Goal: Task Accomplishment & Management: Use online tool/utility

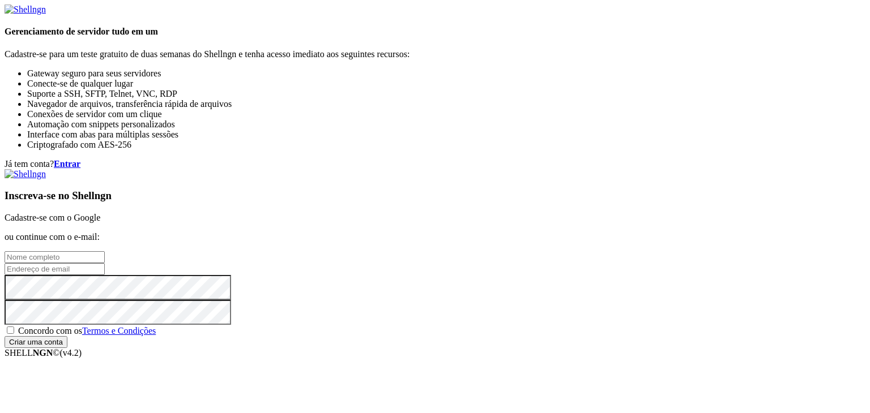
click at [100, 213] on link "Cadastre-se com o Google" at bounding box center [53, 218] width 96 height 10
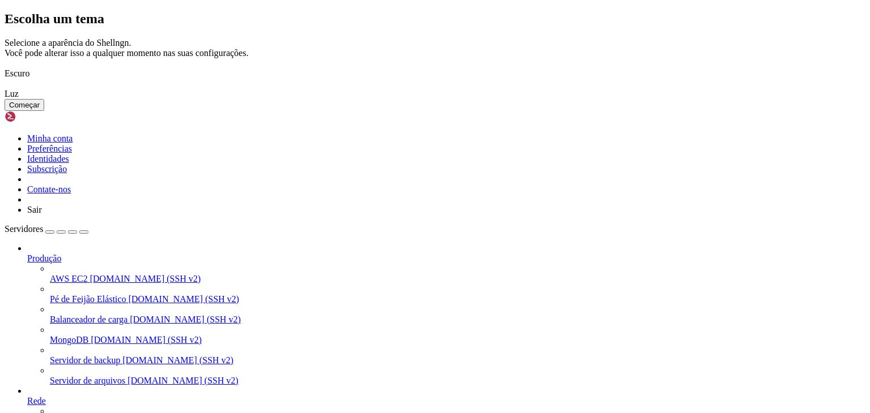
click at [5, 66] on img at bounding box center [5, 66] width 0 height 0
click at [44, 111] on button "Começar" at bounding box center [25, 105] width 40 height 12
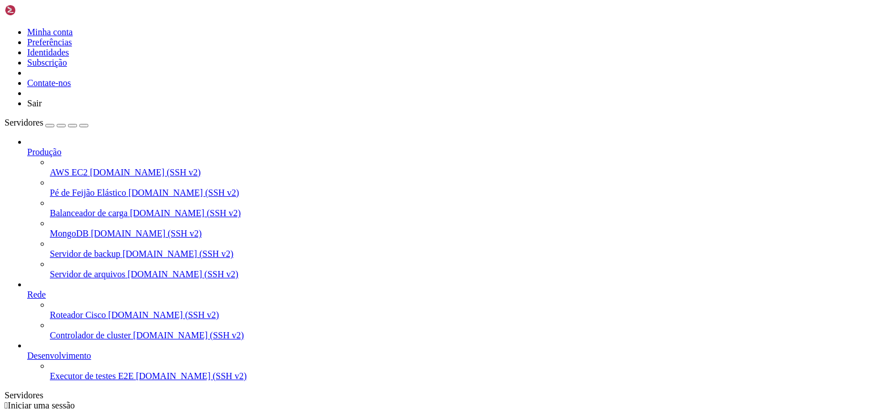
click at [127, 137] on div at bounding box center [446, 142] width 838 height 10
click at [27, 147] on icon at bounding box center [27, 147] width 0 height 0
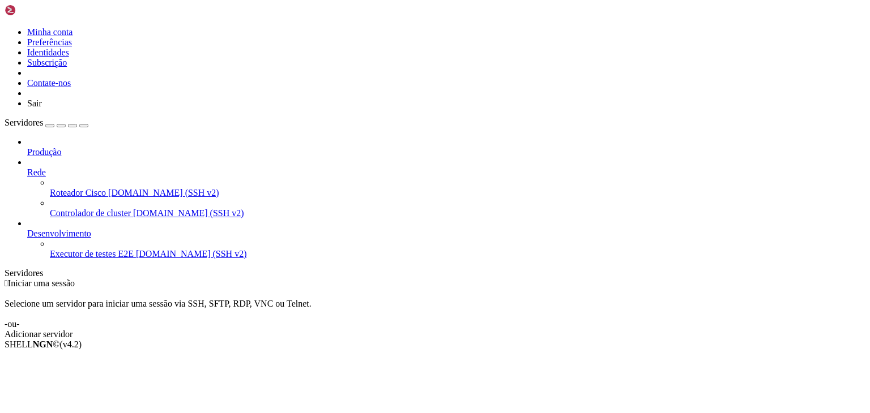
click at [27, 147] on icon at bounding box center [27, 147] width 0 height 0
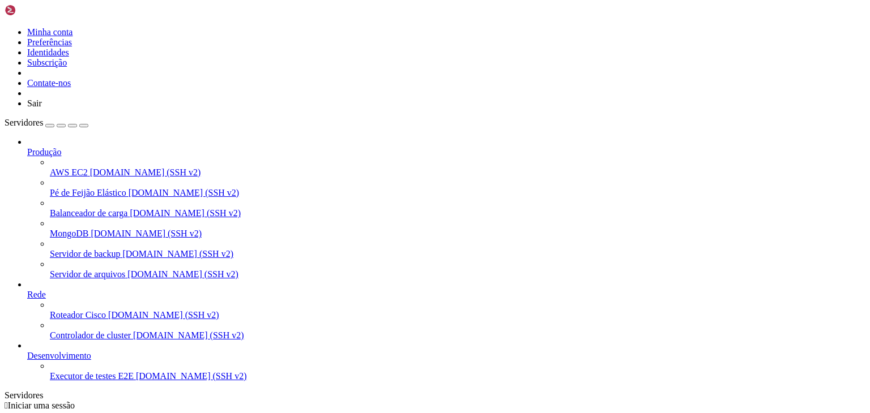
click at [27, 147] on icon at bounding box center [27, 147] width 0 height 0
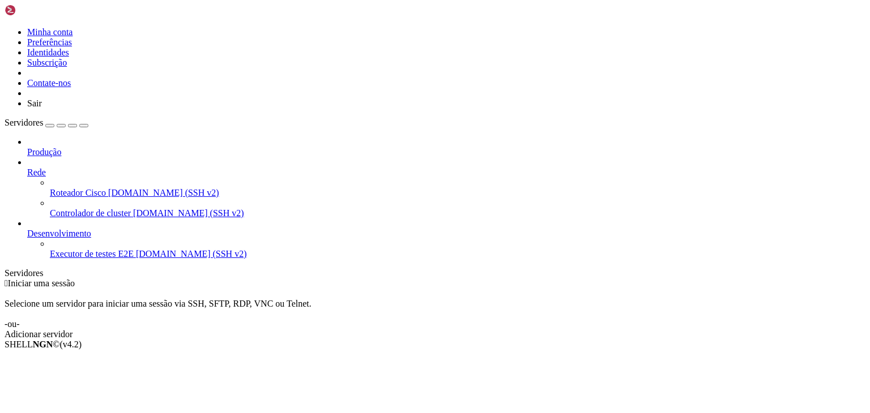
click at [27, 168] on icon at bounding box center [27, 168] width 0 height 0
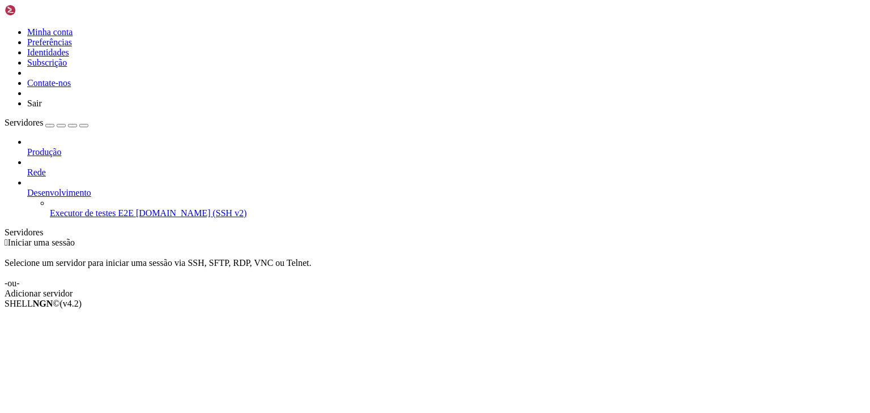
click at [27, 188] on icon at bounding box center [27, 188] width 0 height 0
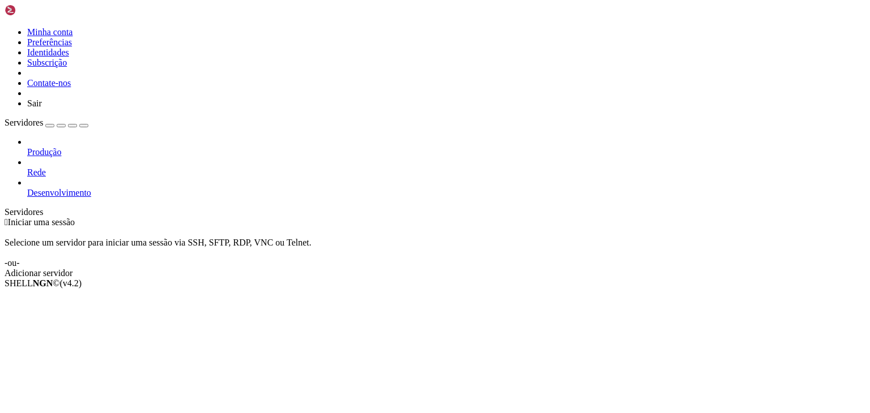
click at [27, 168] on icon at bounding box center [27, 168] width 0 height 0
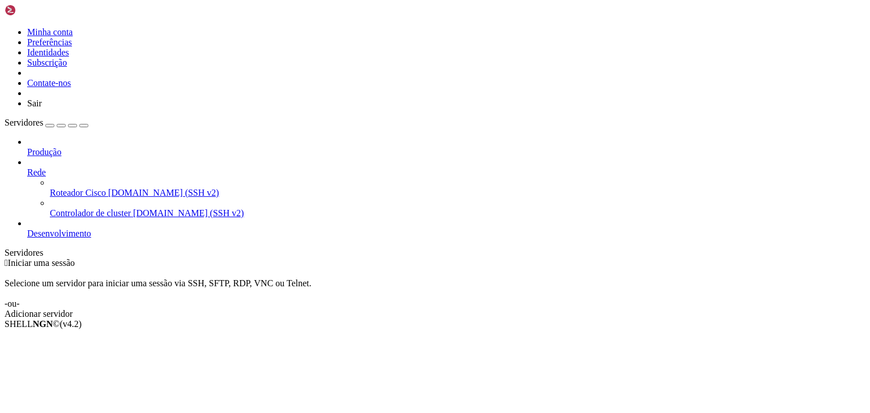
click at [27, 168] on icon at bounding box center [27, 168] width 0 height 0
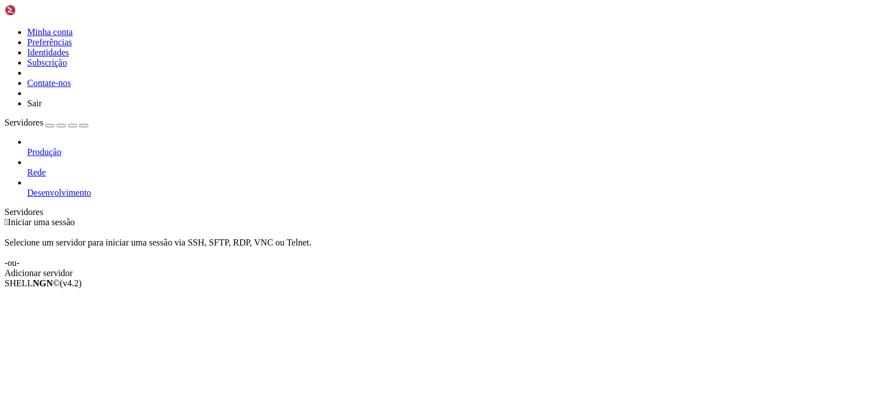
click at [61, 126] on div "button" at bounding box center [61, 126] width 0 height 0
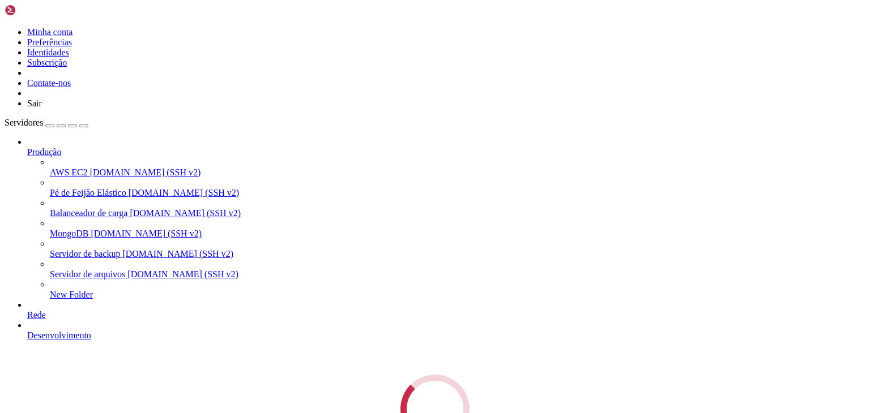
click at [95, 118] on div "Servidores Produção AWS EC2 [DOMAIN_NAME] (SSH v2) Pé de Feijão Elástico [DOMAI…" at bounding box center [435, 281] width 861 height 326
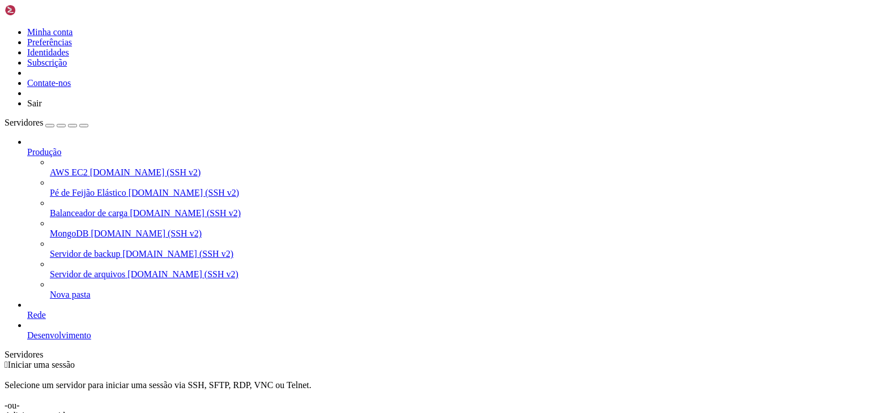
click at [27, 147] on icon at bounding box center [27, 147] width 0 height 0
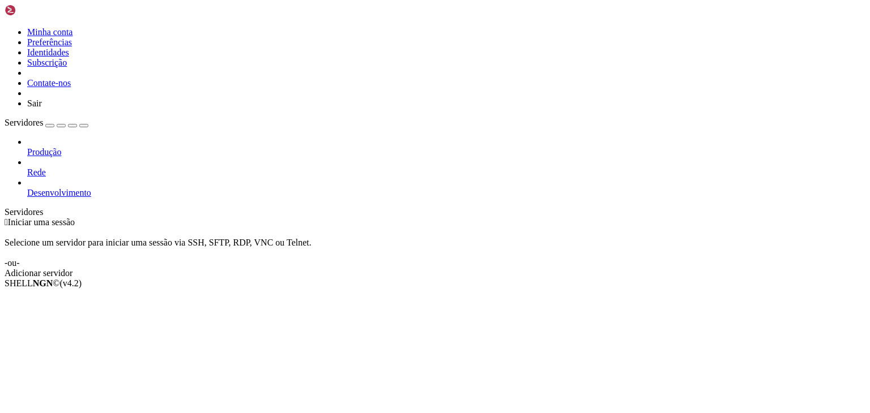
click at [27, 147] on icon at bounding box center [27, 147] width 0 height 0
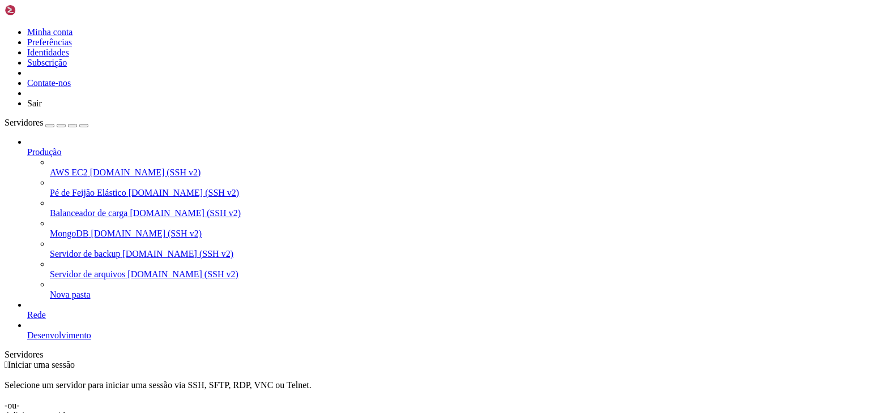
click at [54, 290] on font "Nova pasta" at bounding box center [70, 295] width 41 height 10
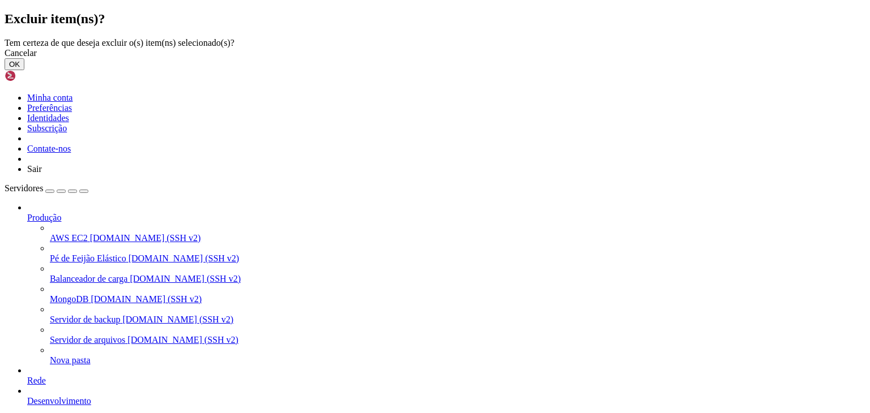
click at [20, 69] on font "OK" at bounding box center [14, 64] width 11 height 8
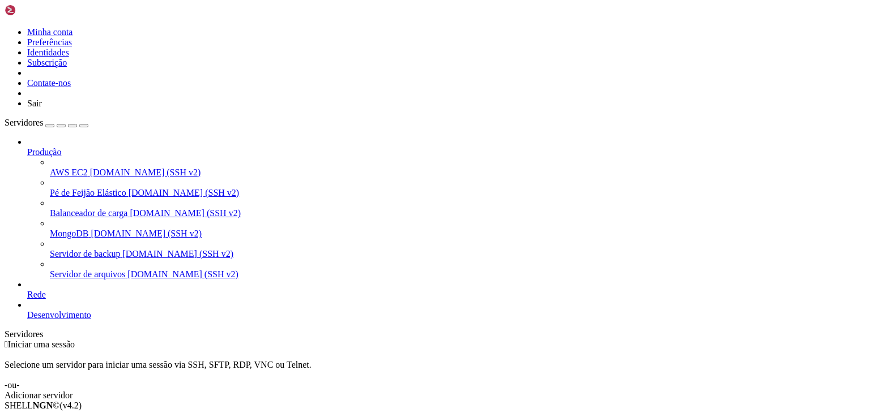
click at [27, 147] on icon at bounding box center [27, 147] width 0 height 0
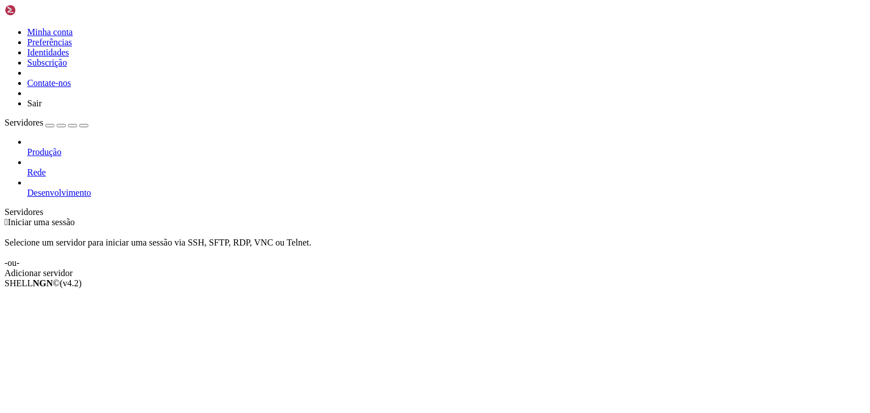
click at [63, 198] on div "Produção Rede Desenvolvimento" at bounding box center [435, 167] width 861 height 61
drag, startPoint x: 63, startPoint y: 250, endPoint x: 39, endPoint y: 232, distance: 30.7
click at [39, 198] on div "Produção Rede Desenvolvimento" at bounding box center [435, 167] width 861 height 61
click at [61, 126] on div "button" at bounding box center [61, 126] width 0 height 0
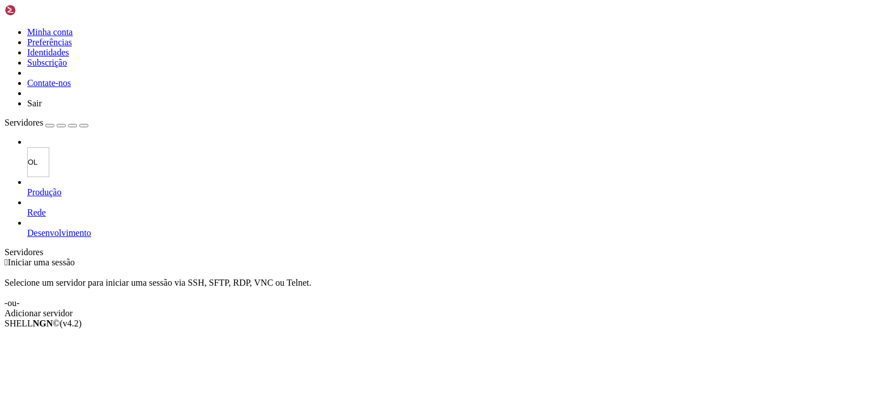
type input "O"
type input "r"
type input "M"
type input "OLT"
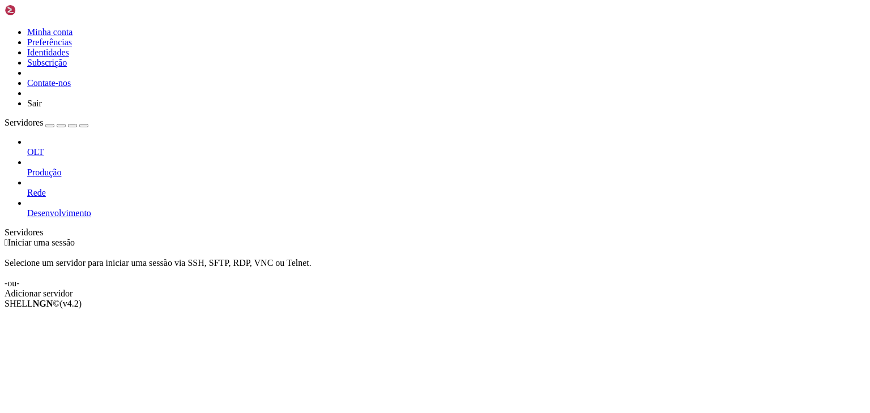
click at [44, 147] on span "OLT" at bounding box center [35, 152] width 17 height 10
click at [61, 126] on div "button" at bounding box center [61, 126] width 0 height 0
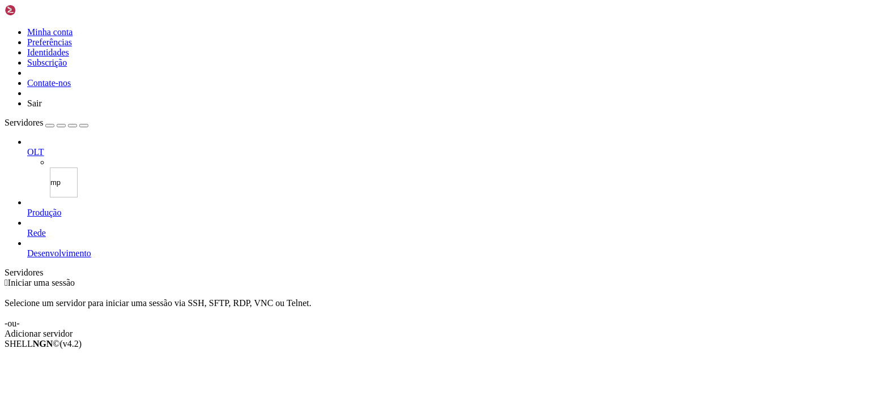
type input "m"
type input "MPY"
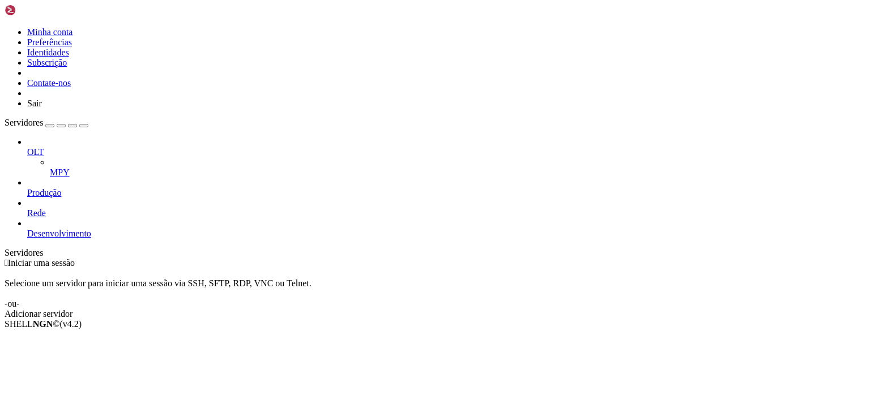
click at [70, 168] on span "MPY" at bounding box center [60, 173] width 20 height 10
click at [501, 309] on div "Adicionar servidor" at bounding box center [435, 314] width 861 height 10
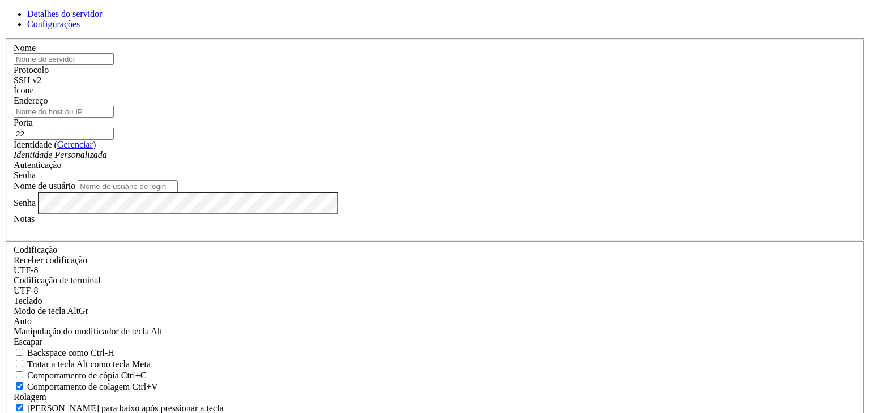
click at [114, 65] on input "text" at bounding box center [64, 59] width 100 height 12
type input "BASTION"
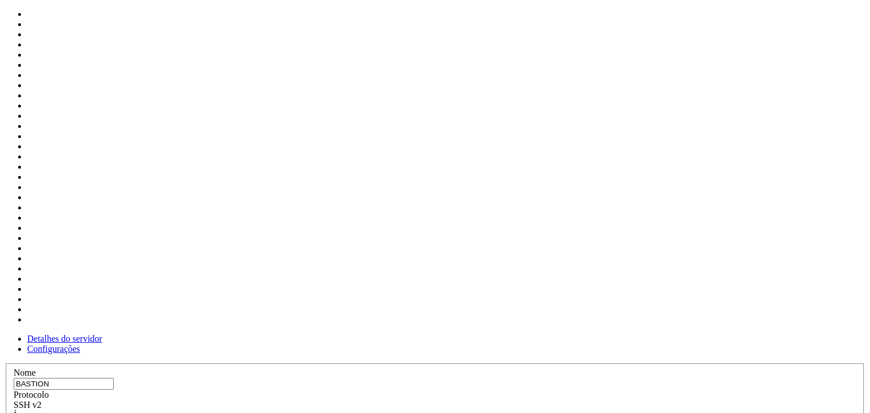
click at [14, 413] on span at bounding box center [14, 421] width 0 height 0
click at [566, 413] on div at bounding box center [435, 421] width 843 height 0
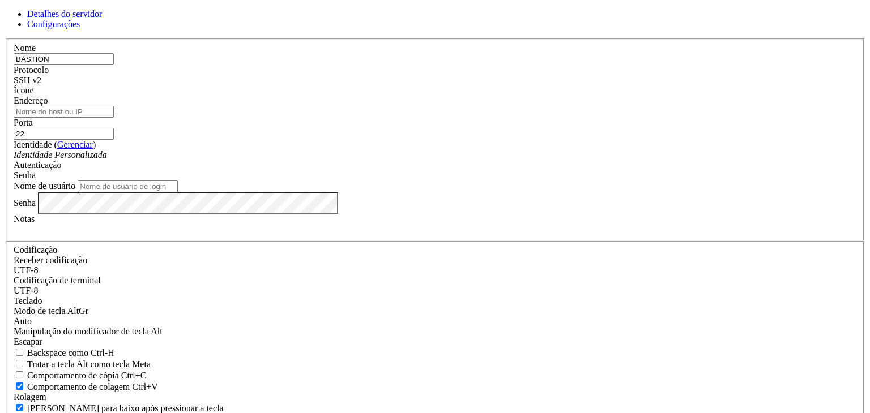
click at [114, 118] on input "Endereço" at bounding box center [64, 112] width 100 height 12
paste input "[TECHNICAL_ID]"
type input "[TECHNICAL_ID]"
click at [107, 160] on font "Identidade Personalizada" at bounding box center [60, 155] width 93 height 10
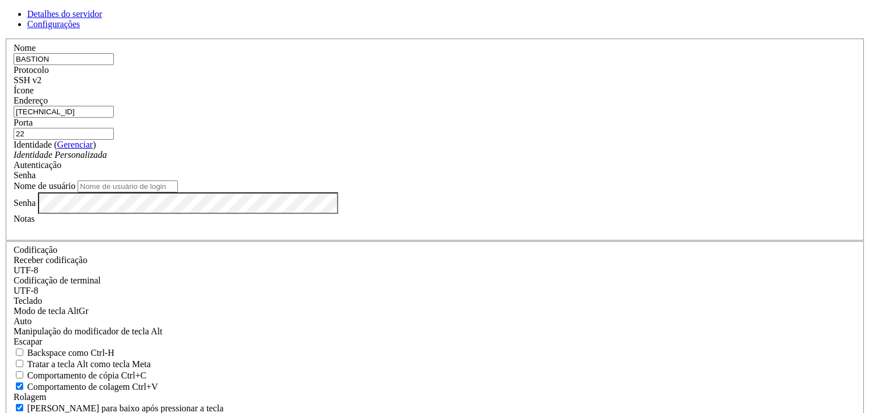
click at [107, 160] on font "Identidade Personalizada" at bounding box center [60, 155] width 93 height 10
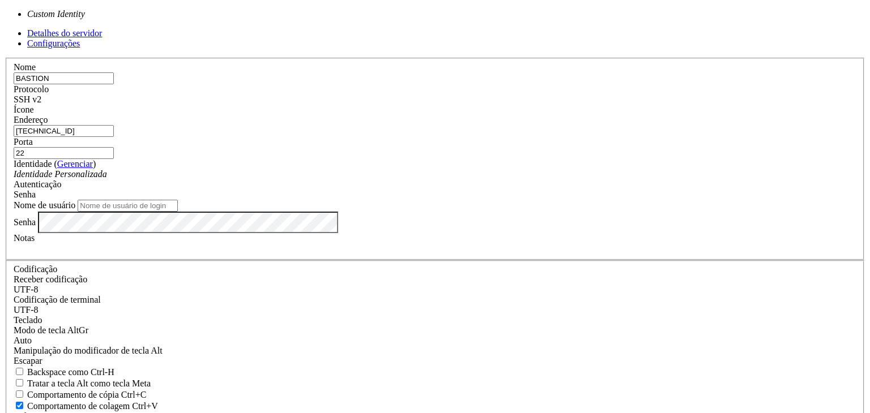
click at [107, 179] on font "Identidade Personalizada" at bounding box center [60, 174] width 93 height 10
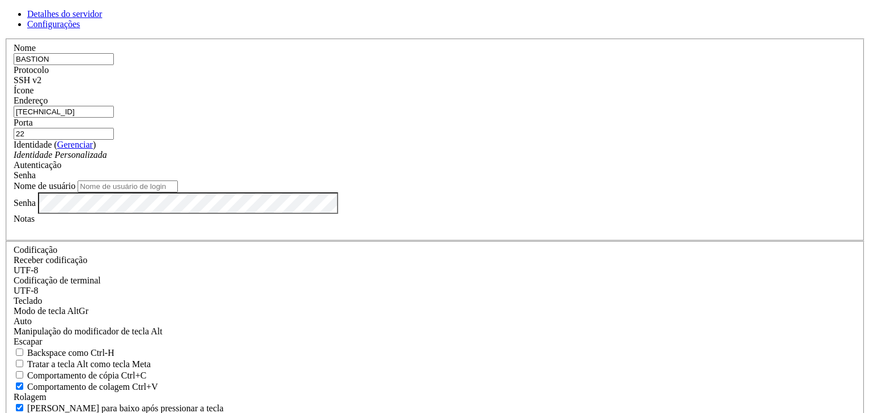
click at [36, 180] on font "Senha" at bounding box center [25, 175] width 22 height 10
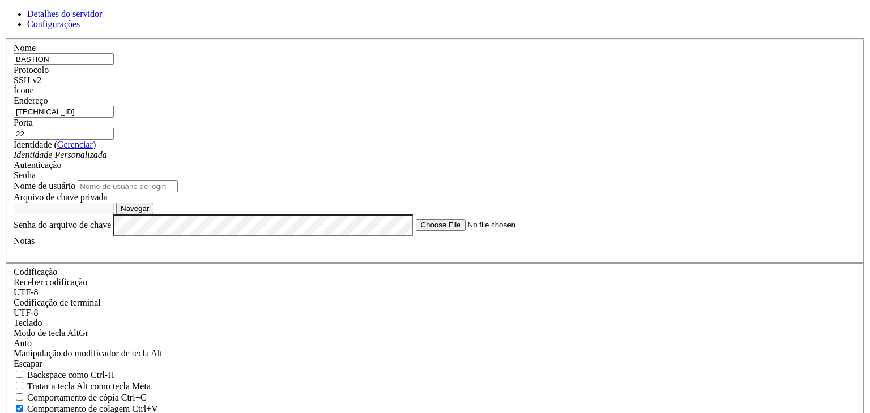
click at [178, 193] on input "Nome de usuário" at bounding box center [128, 187] width 100 height 12
type input "M"
type input "[PERSON_NAME].silva"
click at [153, 215] on button "Navegar" at bounding box center [134, 209] width 37 height 12
type input "PRIVATE KEY.ppk"
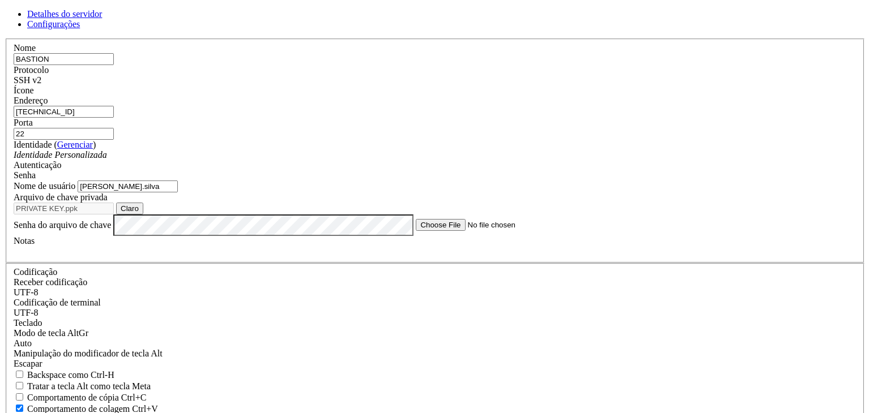
click at [332, 256] on div at bounding box center [435, 251] width 843 height 10
click at [331, 256] on div at bounding box center [435, 251] width 843 height 10
click at [408, 256] on div "Bas" at bounding box center [435, 251] width 843 height 10
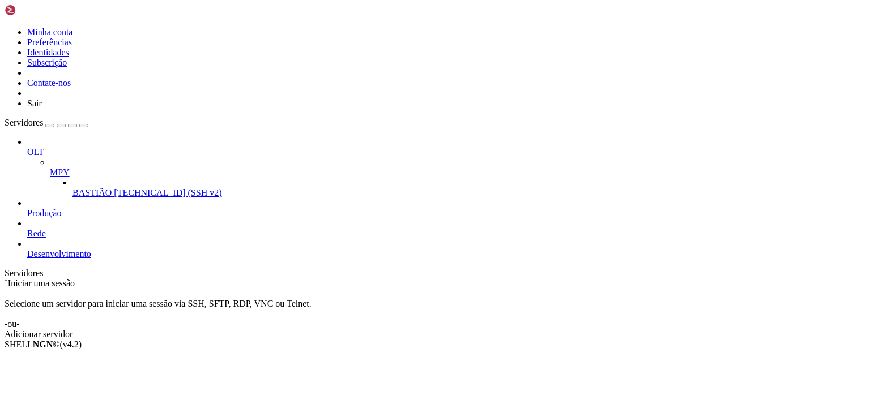
click at [114, 188] on font "[TECHNICAL_ID] (SSH v2)" at bounding box center [168, 193] width 108 height 10
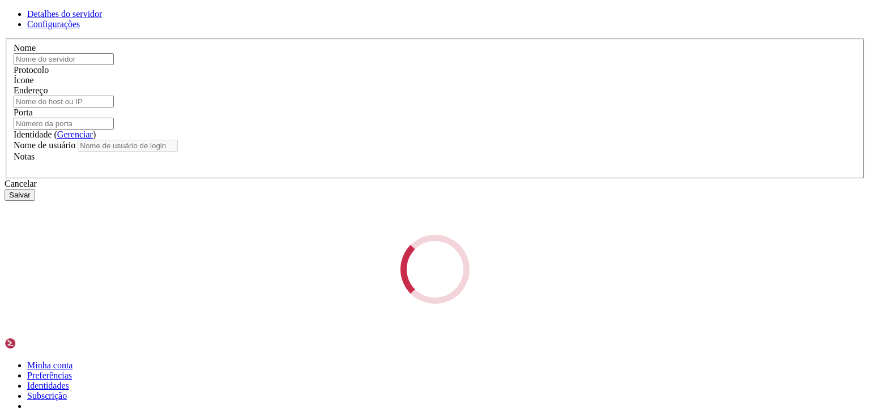
type input "BASTION"
type input "[TECHNICAL_ID]"
type input "22"
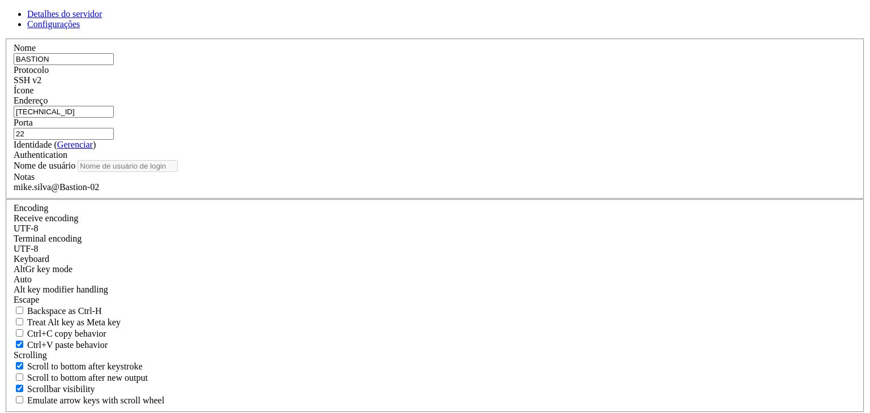
type input "[PERSON_NAME].silva"
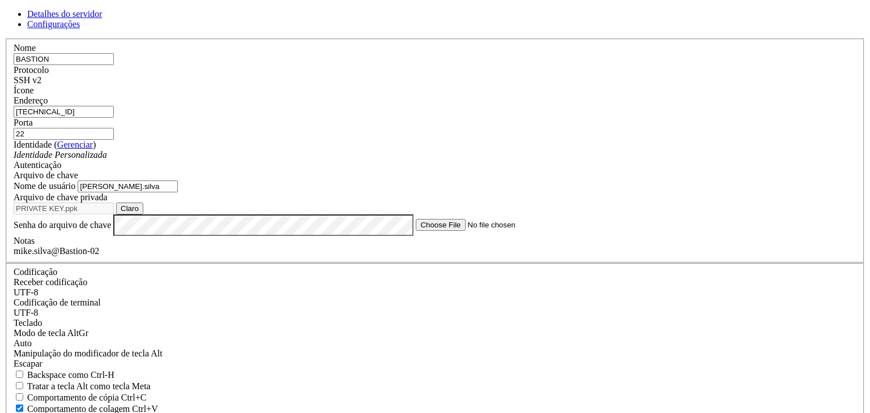
click at [5, 39] on link at bounding box center [5, 39] width 0 height 0
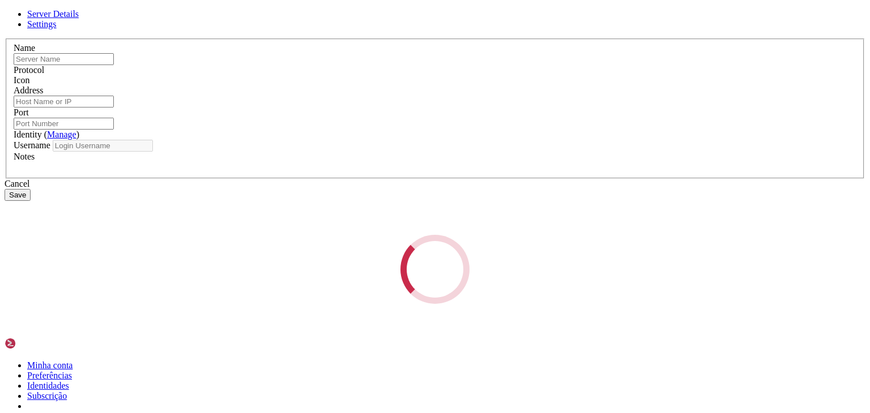
type input "BASTION"
type input "[TECHNICAL_ID]"
type input "22"
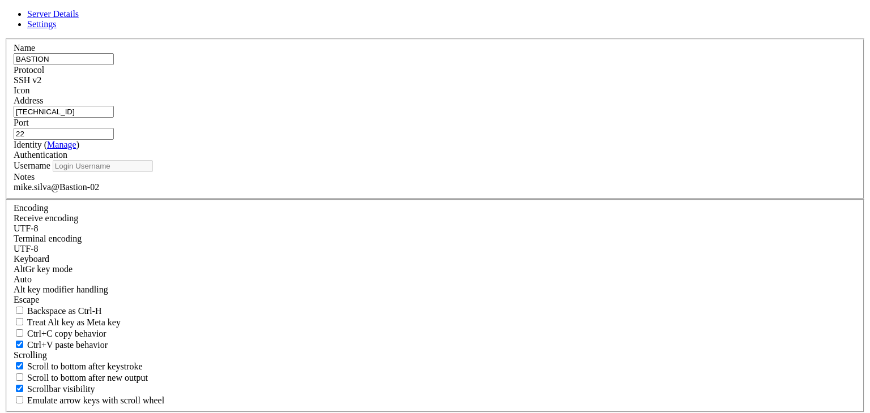
type input "[PERSON_NAME].silva"
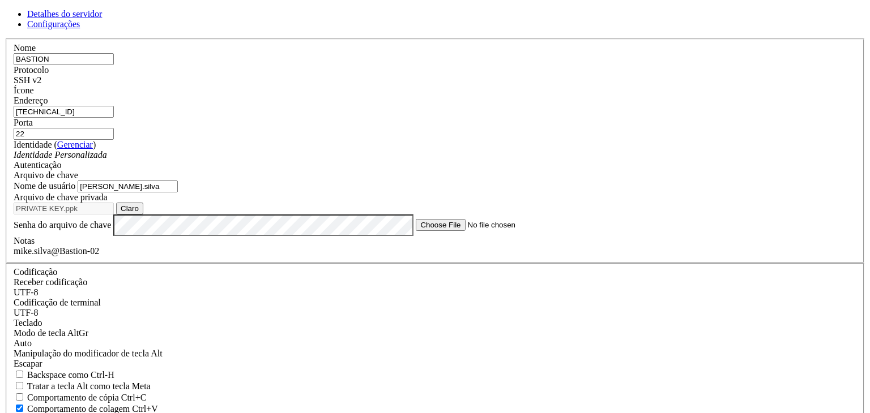
click at [80, 29] on link "Configurações" at bounding box center [53, 24] width 53 height 10
click at [102, 19] on font "Detalhes do servidor" at bounding box center [64, 14] width 75 height 10
click at [139, 213] on font "Claro" at bounding box center [130, 208] width 18 height 8
click at [546, 215] on div "Navegar" at bounding box center [435, 209] width 843 height 12
click at [149, 213] on font "Navegar" at bounding box center [135, 208] width 28 height 8
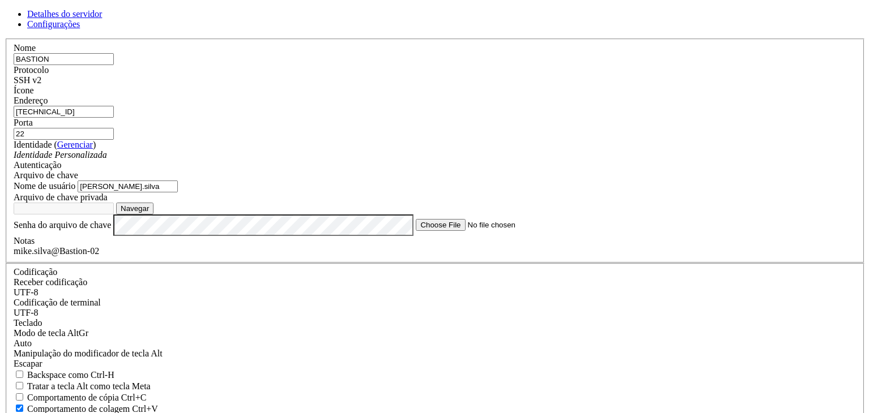
type input "openssxshwll"
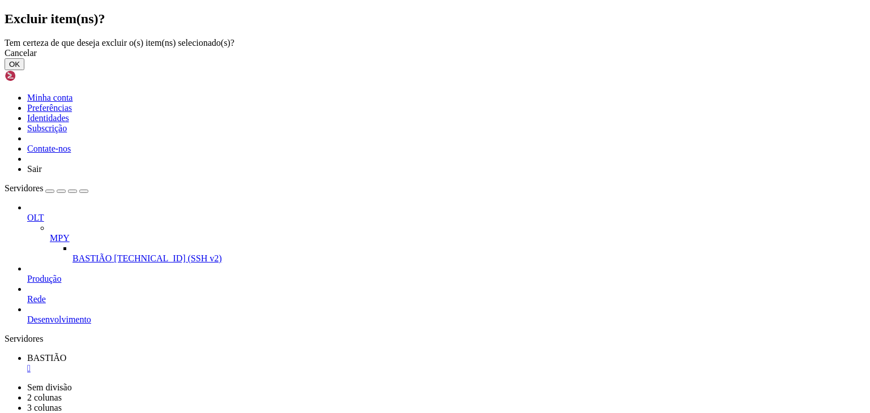
click at [24, 70] on button "OK" at bounding box center [15, 64] width 20 height 12
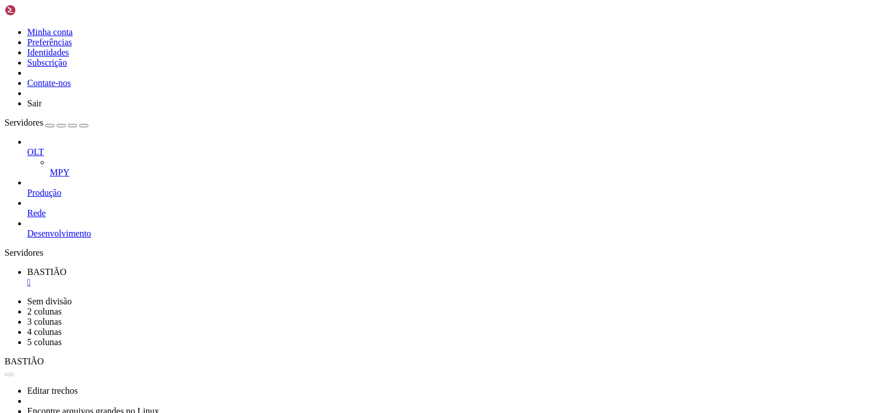
click at [66, 267] on font "BASTIÃO" at bounding box center [46, 272] width 39 height 10
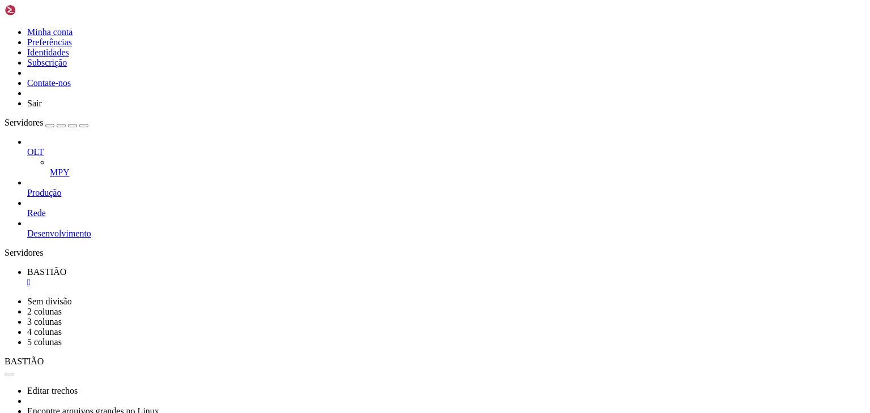
click at [217, 267] on ul "BASTIÃO " at bounding box center [435, 277] width 861 height 20
drag, startPoint x: 217, startPoint y: 15, endPoint x: 208, endPoint y: 14, distance: 9.2
click at [208, 267] on ul "BASTIÃO " at bounding box center [435, 277] width 861 height 20
click at [204, 267] on link "BASTIÃO " at bounding box center [446, 277] width 838 height 20
click at [31, 277] on font "" at bounding box center [28, 282] width 3 height 10
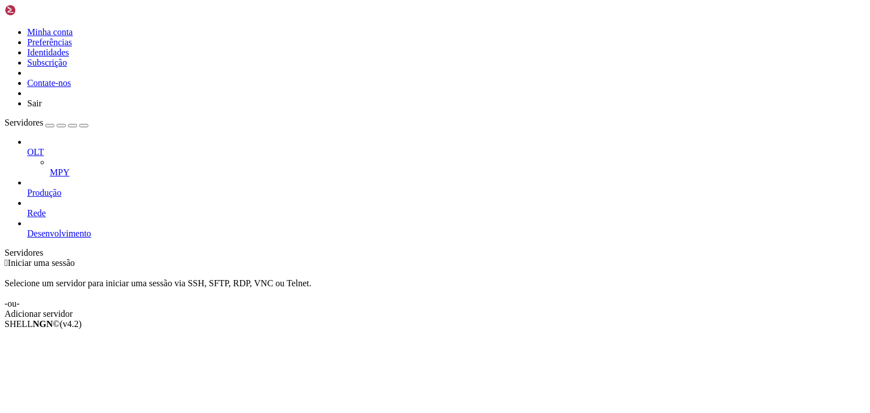
click at [72, 309] on font "Adicionar servidor" at bounding box center [39, 314] width 68 height 10
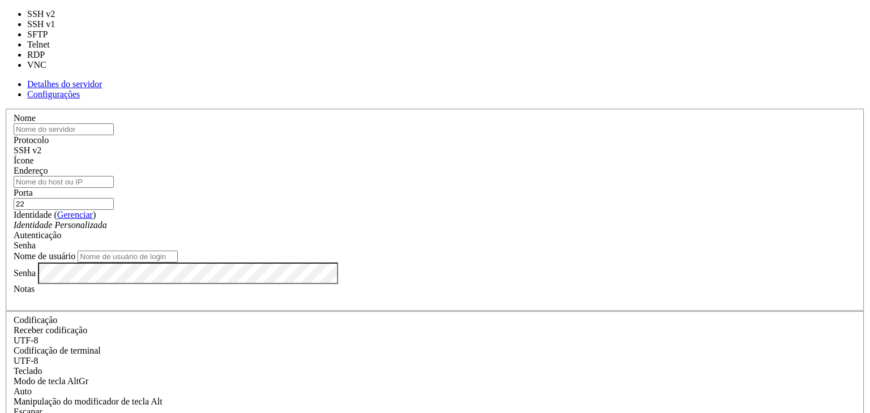
click at [499, 146] on div "SSH v2" at bounding box center [435, 151] width 843 height 10
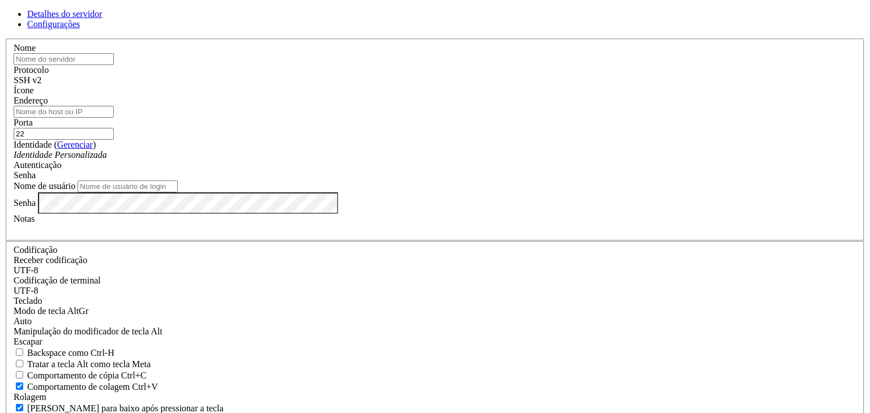
click at [499, 85] on div "SSH v2" at bounding box center [435, 80] width 843 height 10
click at [114, 65] on input "text" at bounding box center [64, 59] width 100 height 12
click at [114, 118] on input "Endereço" at bounding box center [64, 112] width 100 height 12
paste input "[TECHNICAL_ID]"
type input "[TECHNICAL_ID]"
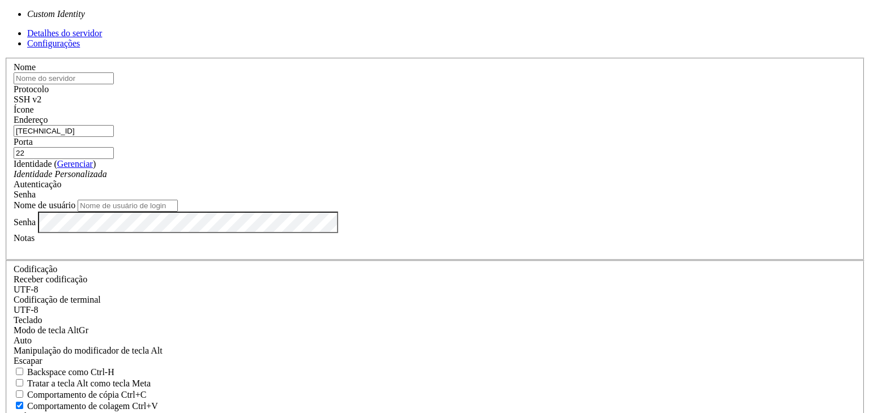
click at [413, 179] on div "Identidade Personalizada" at bounding box center [435, 174] width 843 height 10
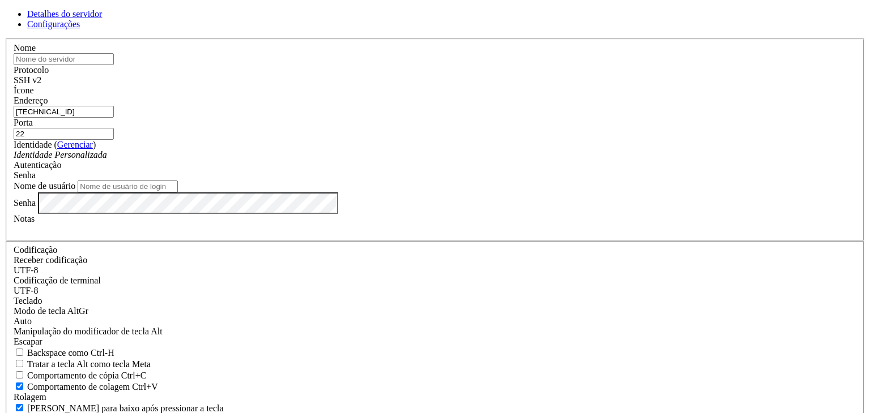
click at [93, 149] on font "Gerenciar" at bounding box center [75, 145] width 36 height 10
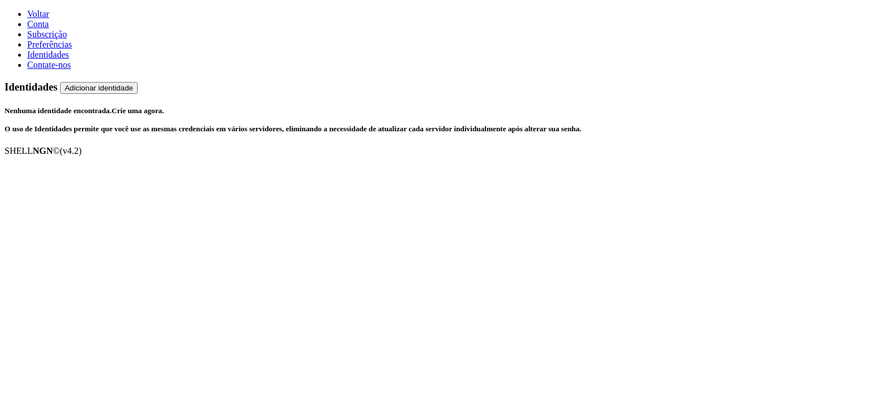
click at [133, 84] on font "Adicionar identidade" at bounding box center [99, 88] width 69 height 8
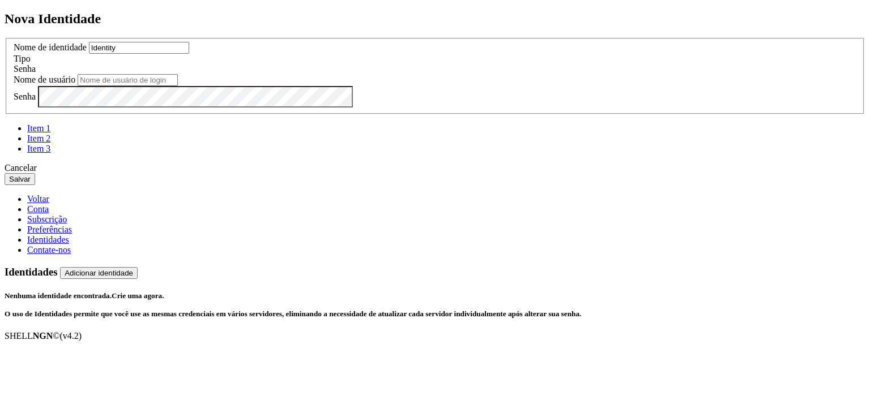
click at [189, 54] on input "Identity" at bounding box center [139, 48] width 100 height 12
type input "ppk"
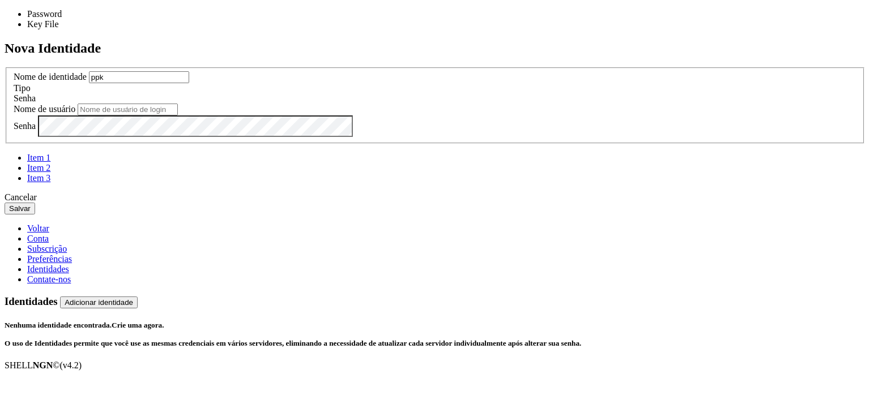
click at [578, 104] on div "Senha" at bounding box center [435, 98] width 843 height 10
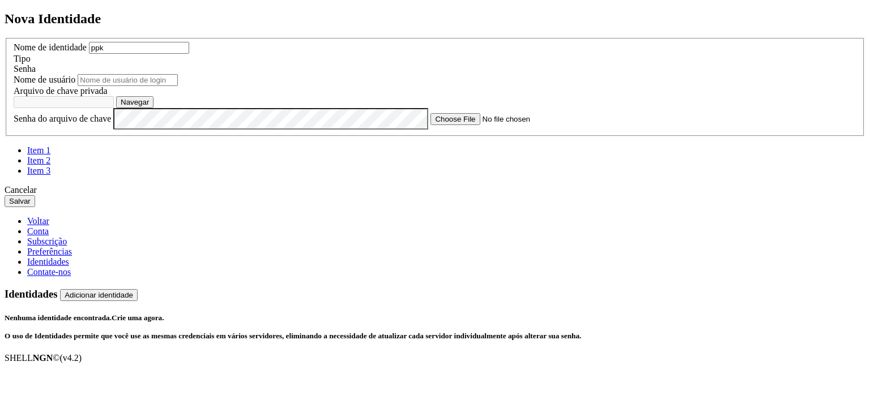
click at [178, 86] on input "text" at bounding box center [128, 80] width 100 height 12
type input "o"
type input "[PERSON_NAME].silva"
click at [149, 106] on font "Navegar" at bounding box center [135, 102] width 28 height 8
click at [153, 108] on button "Navegar" at bounding box center [134, 102] width 37 height 12
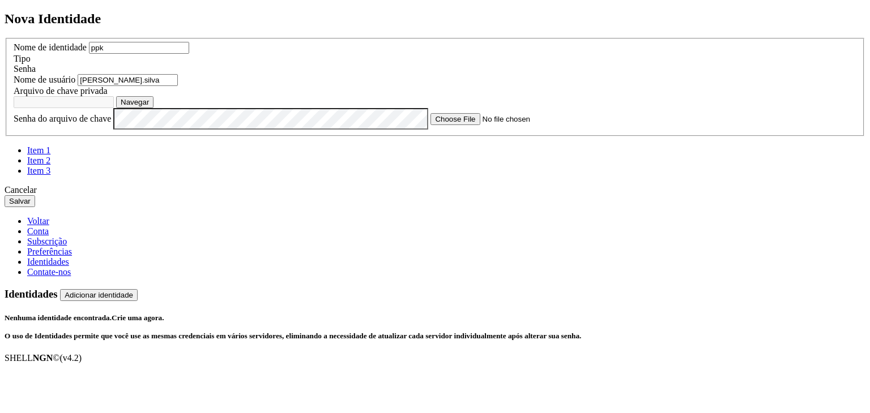
type input "OPENSSH PRIVATE KEY"
click at [31, 206] on font "Salvar" at bounding box center [20, 201] width 22 height 8
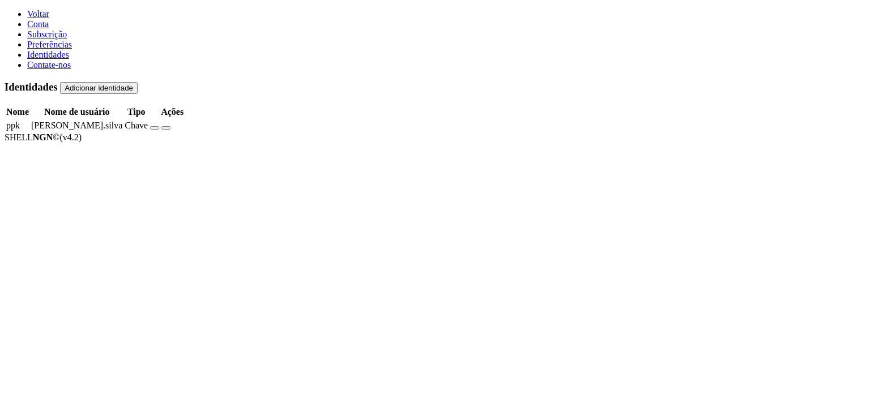
click at [138, 82] on button "Adicionar identidade" at bounding box center [99, 88] width 78 height 12
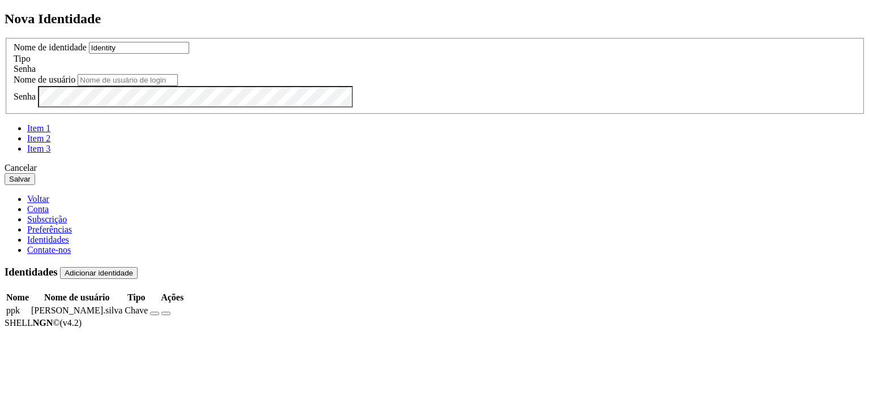
click at [5, 38] on icon at bounding box center [5, 38] width 0 height 0
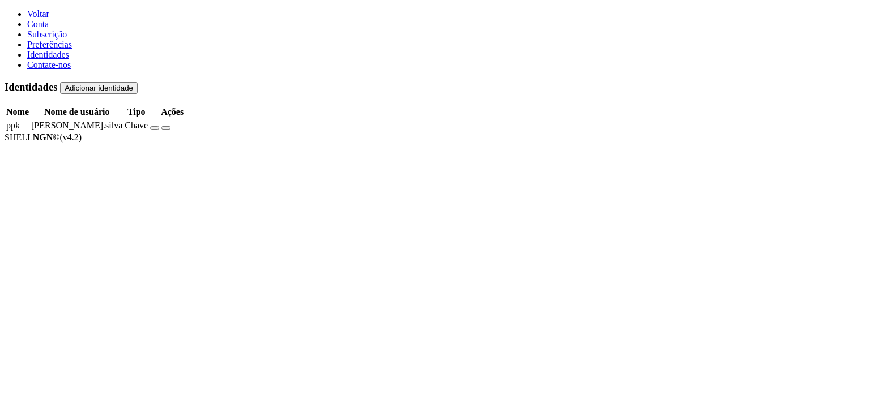
click at [159, 126] on button "button" at bounding box center [154, 127] width 9 height 3
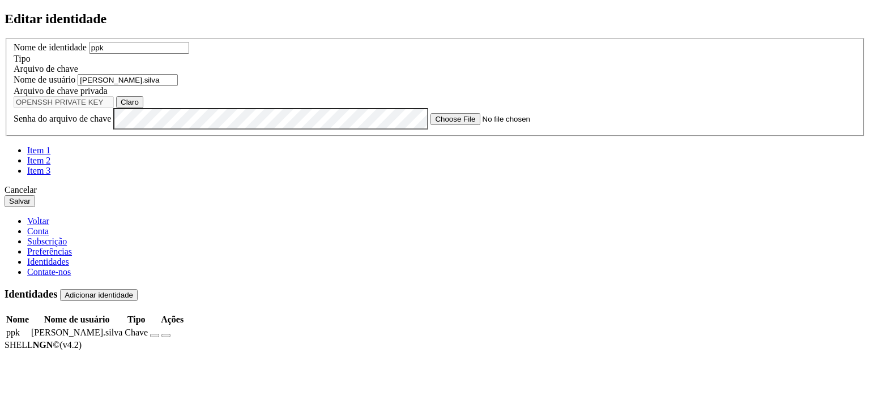
click at [189, 54] on input "ppk" at bounding box center [139, 48] width 100 height 12
type input "openssh"
click at [31, 206] on font "Salvar" at bounding box center [20, 201] width 22 height 8
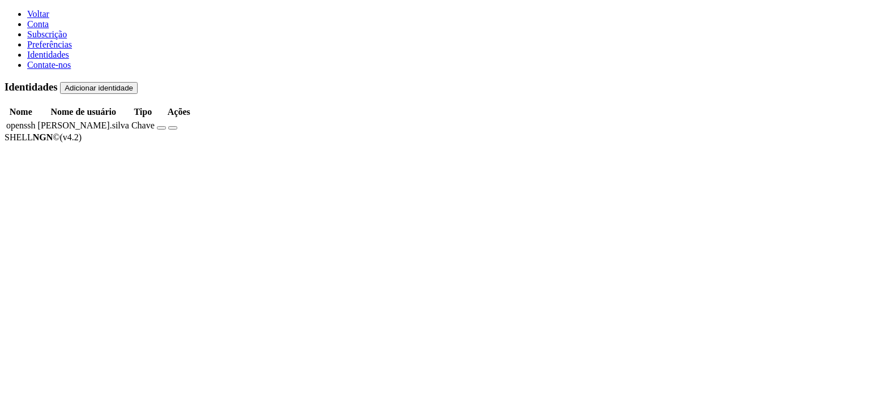
click at [138, 82] on button "Adicionar identidade" at bounding box center [99, 88] width 78 height 12
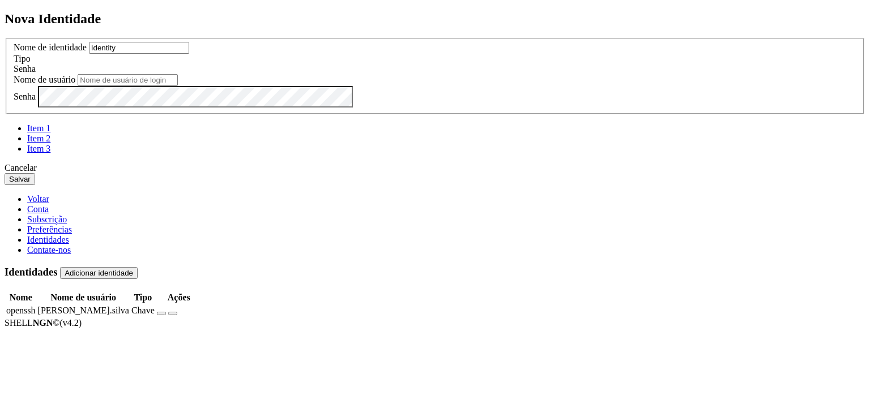
click at [189, 54] on input "Identity" at bounding box center [139, 48] width 100 height 12
type input "ppk"
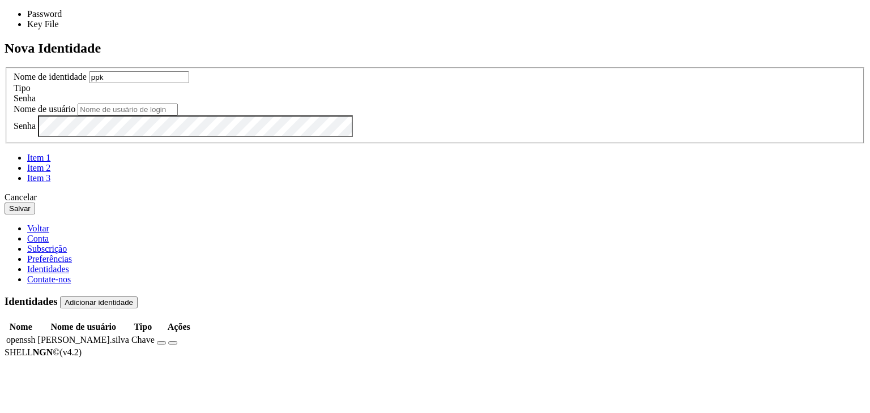
click at [568, 104] on div "Senha" at bounding box center [435, 98] width 843 height 10
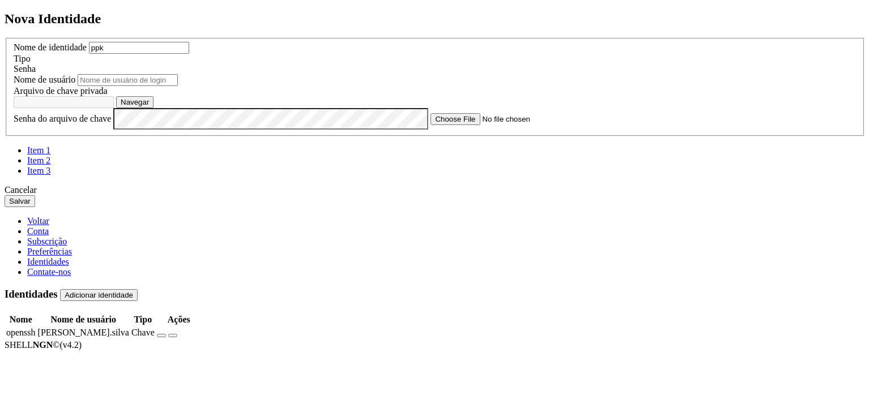
click at [178, 86] on input "text" at bounding box center [128, 80] width 100 height 12
type input "[PERSON_NAME].silva"
click at [149, 106] on font "Navegar" at bounding box center [135, 102] width 28 height 8
type input "PRIVATE KEY (1).ppk"
click at [31, 206] on font "Salvar" at bounding box center [20, 201] width 22 height 8
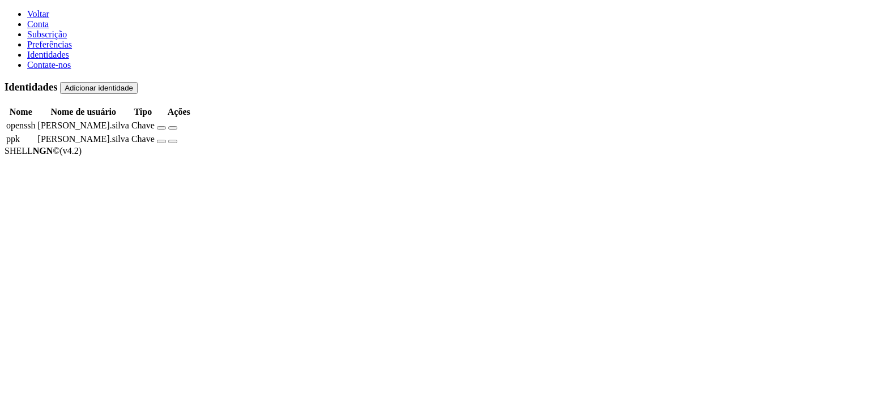
click at [39, 29] on font "Conta" at bounding box center [38, 24] width 22 height 10
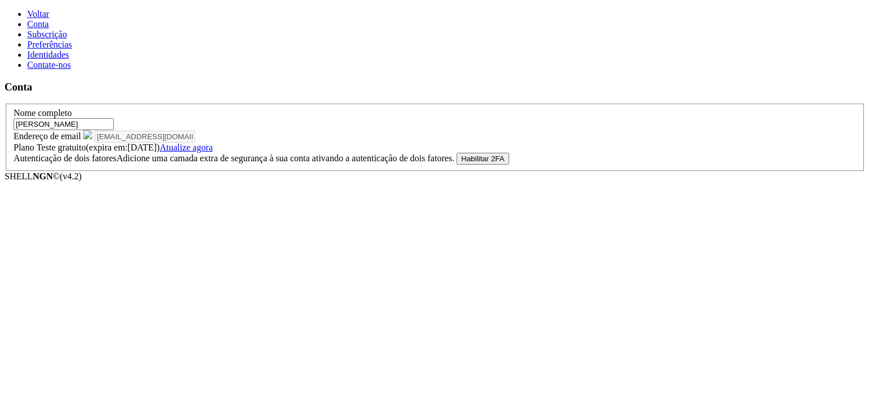
click at [39, 39] on span "Subscrição" at bounding box center [47, 34] width 40 height 10
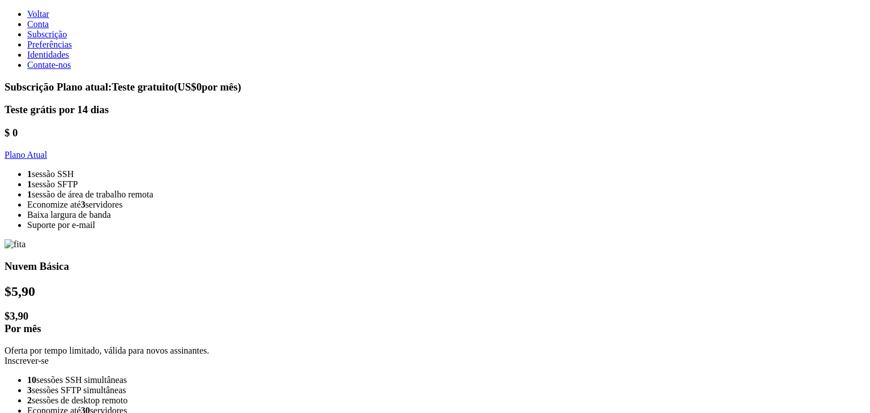
click at [242, 190] on li "1 sessão SFTP" at bounding box center [446, 184] width 838 height 10
click at [47, 160] on link "Plano Atual" at bounding box center [26, 155] width 42 height 10
click at [36, 29] on span "Conta" at bounding box center [38, 24] width 22 height 10
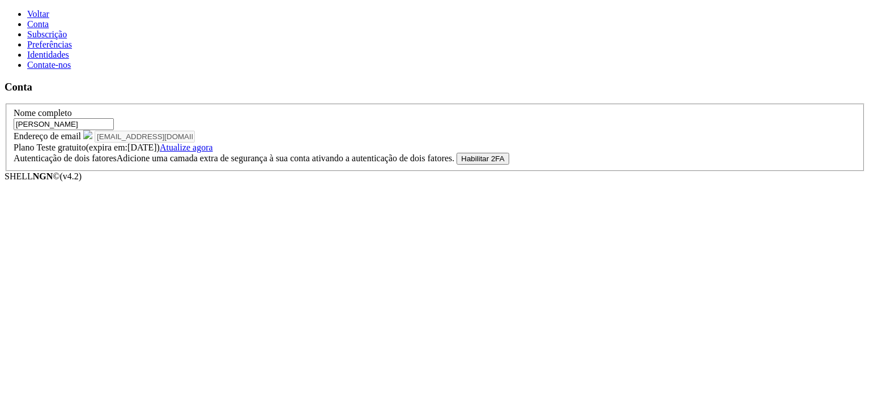
click at [39, 59] on span "Identidades" at bounding box center [48, 55] width 42 height 10
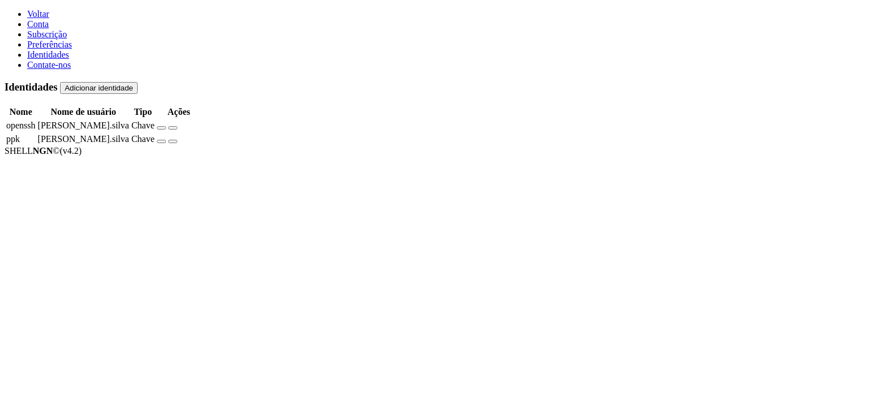
click at [28, 19] on span "Voltar" at bounding box center [38, 14] width 22 height 10
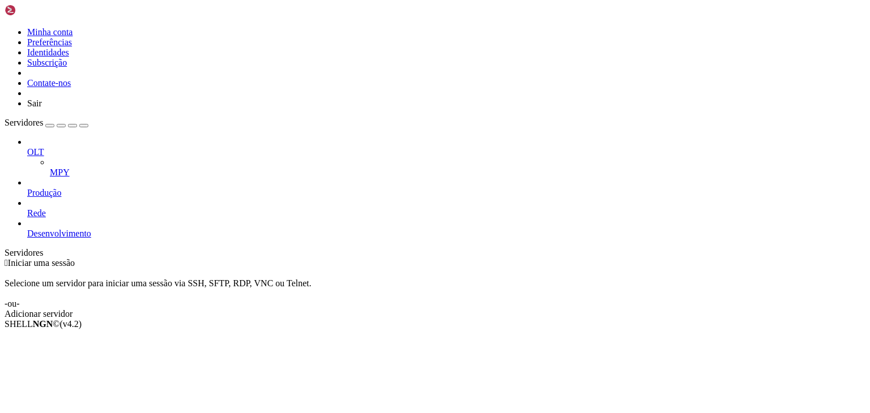
click at [72, 309] on font "Adicionar servidor" at bounding box center [39, 314] width 68 height 10
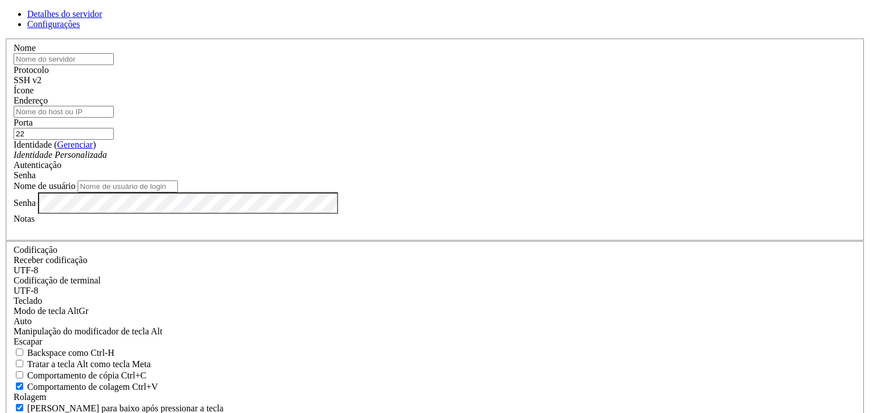
click at [114, 65] on input "text" at bounding box center [64, 59] width 100 height 12
type input "Bastion"
click at [114, 118] on input "Endereço" at bounding box center [64, 112] width 100 height 12
paste input "[TECHNICAL_ID]"
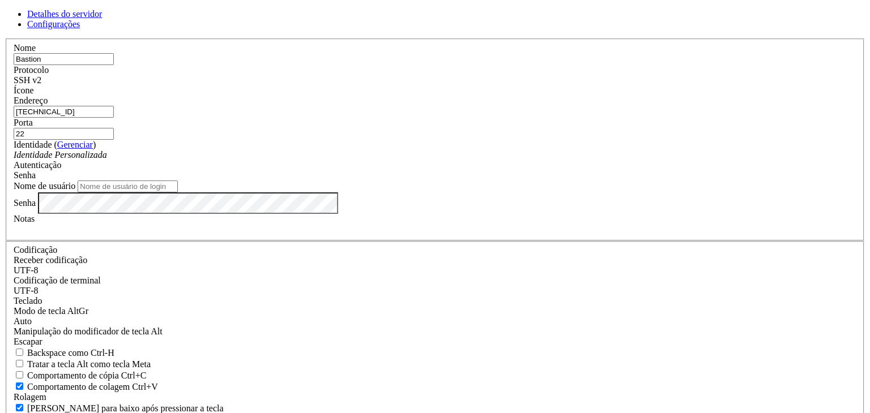
type input "[TECHNICAL_ID]"
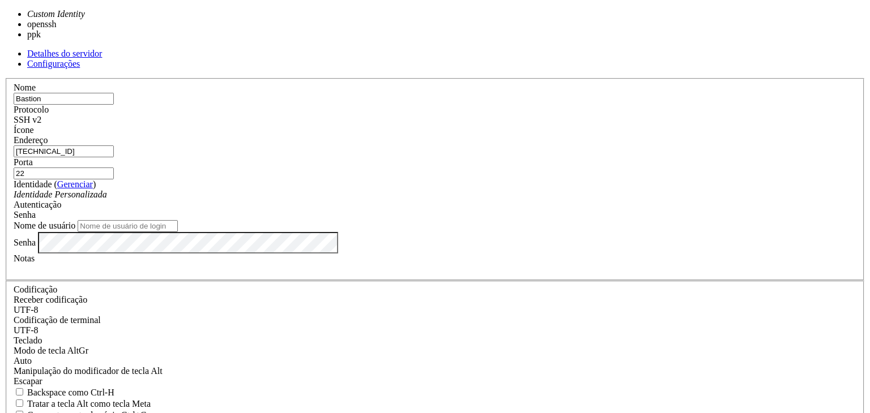
click at [397, 190] on div "Identidade Personalizada" at bounding box center [435, 195] width 843 height 10
type input "[PERSON_NAME].silva"
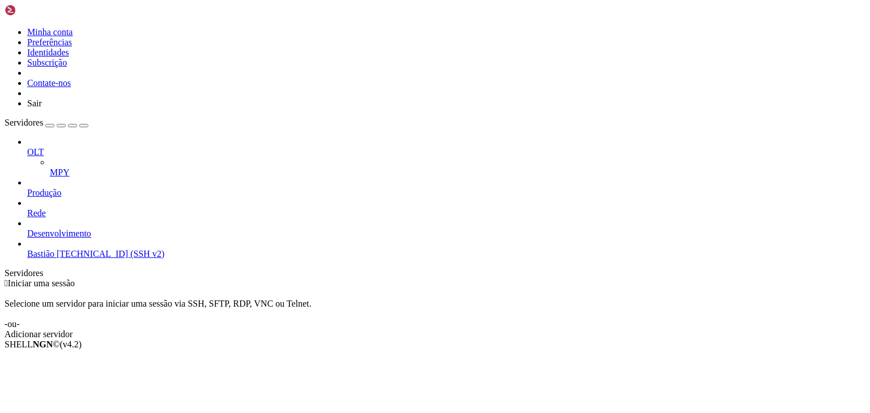
click at [491, 330] on link "Adicionar servidor" at bounding box center [435, 335] width 861 height 10
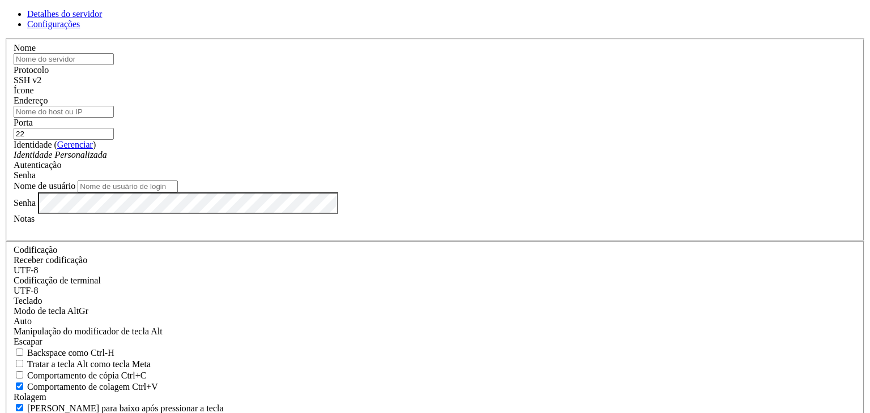
click at [114, 65] on input "text" at bounding box center [64, 59] width 100 height 12
type input "Bastion02"
click at [114, 118] on input "Endereço" at bounding box center [64, 112] width 100 height 12
paste input "[TECHNICAL_ID]"
type input "[TECHNICAL_ID]"
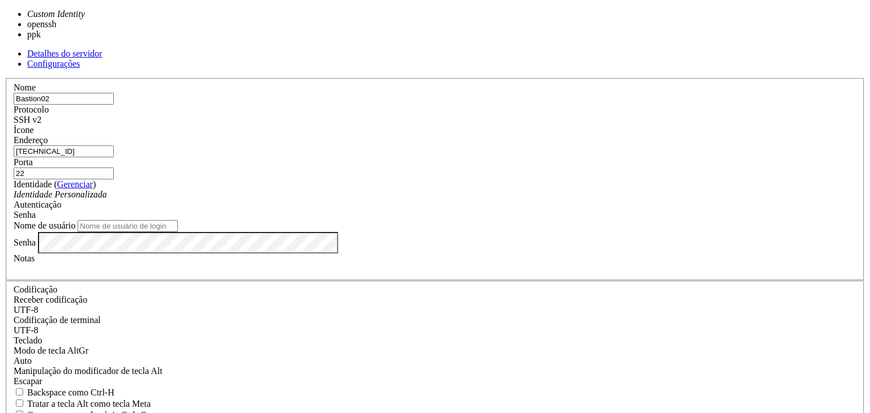
click at [107, 190] on font "Identidade Personalizada" at bounding box center [60, 195] width 93 height 10
type input "[PERSON_NAME].silva"
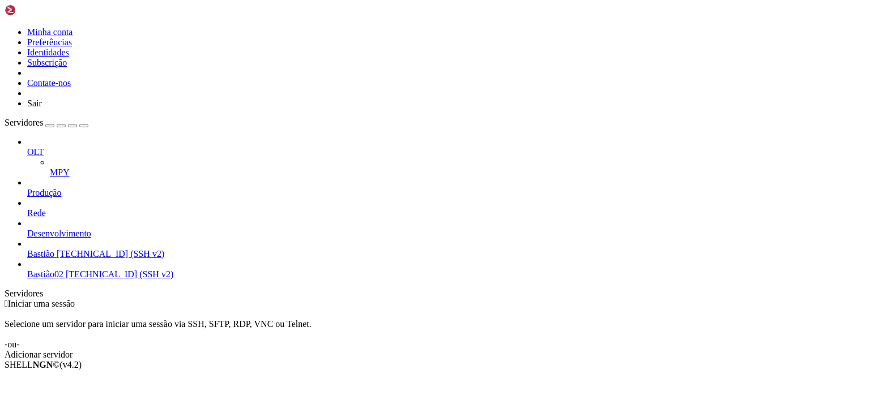
click at [102, 249] on link "Bastião [TECHNICAL_ID] (SSH v2)" at bounding box center [446, 254] width 838 height 10
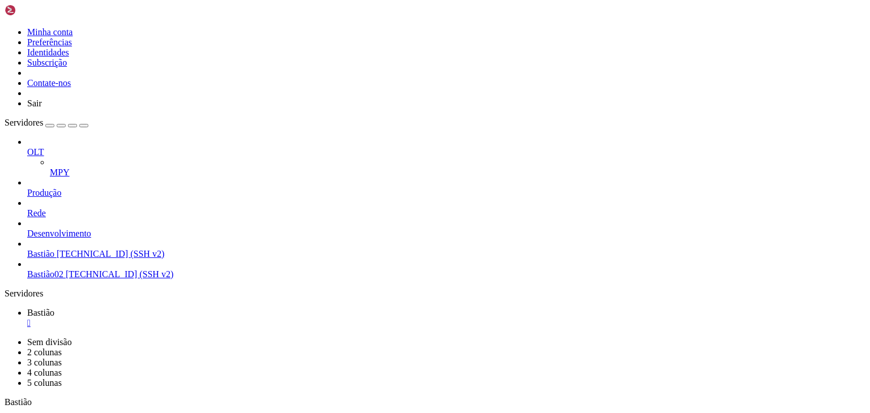
click at [66, 270] on font "[TECHNICAL_ID] (SSH v2)" at bounding box center [120, 275] width 108 height 10
click at [54, 308] on span "Bastião" at bounding box center [40, 313] width 27 height 10
click at [63, 328] on font "Bastião02" at bounding box center [45, 333] width 36 height 10
click at [27, 308] on icon at bounding box center [27, 313] width 0 height 10
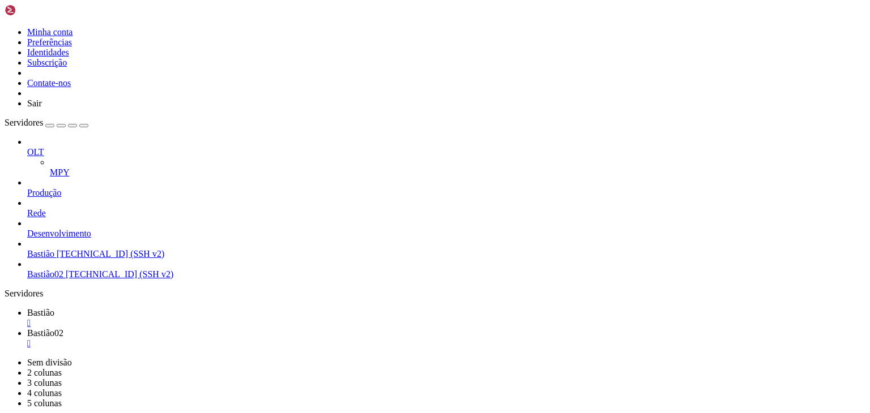
click at [63, 328] on font "Bastião02" at bounding box center [45, 333] width 36 height 10
click at [184, 308] on link "Bastião " at bounding box center [446, 318] width 838 height 20
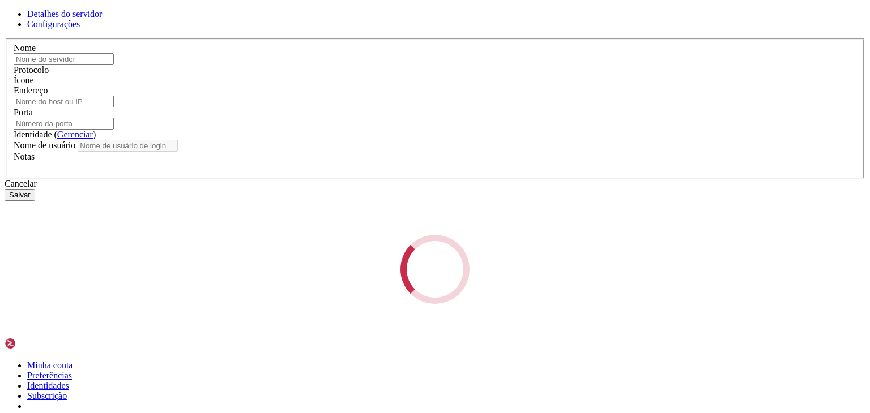
type input "Bastion"
type input "[TECHNICAL_ID]"
type input "22"
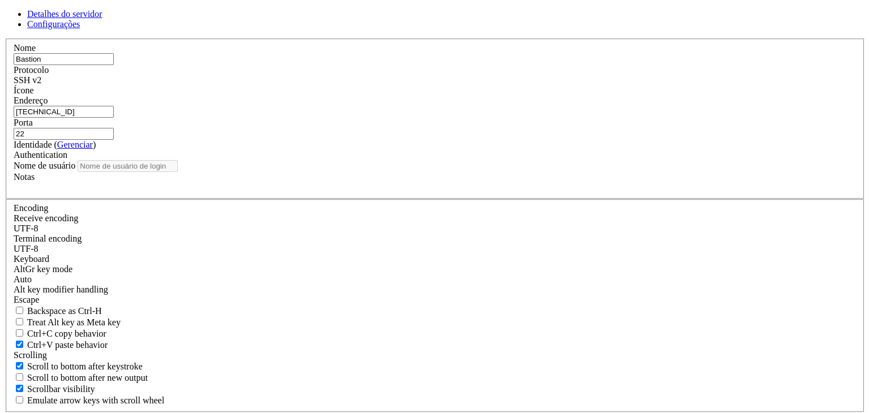
type input "[PERSON_NAME].silva"
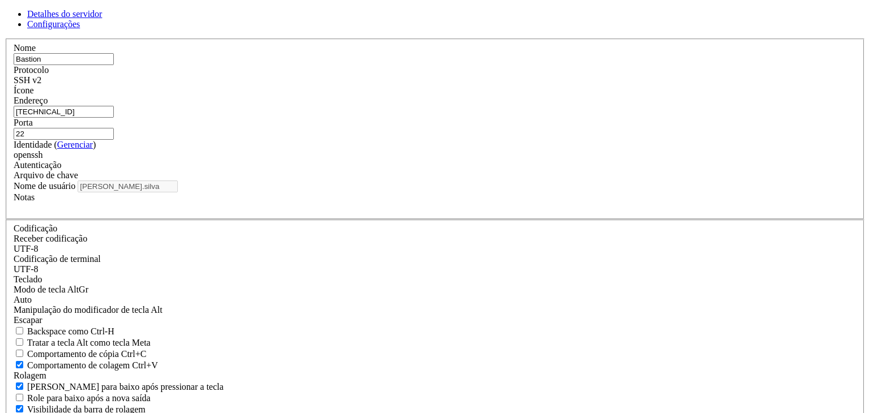
click at [114, 140] on input "22" at bounding box center [64, 134] width 100 height 12
click at [80, 29] on link "Configurações" at bounding box center [53, 24] width 53 height 10
click at [102, 19] on font "Detalhes do servidor" at bounding box center [64, 14] width 75 height 10
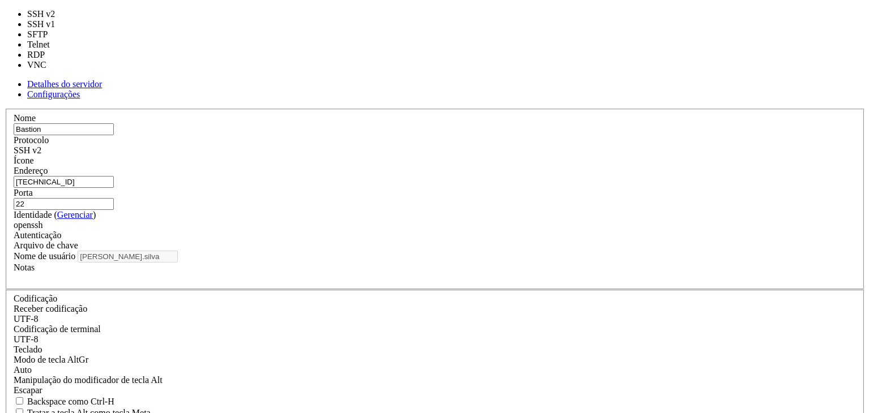
click at [521, 146] on div "SSH v2" at bounding box center [435, 151] width 843 height 10
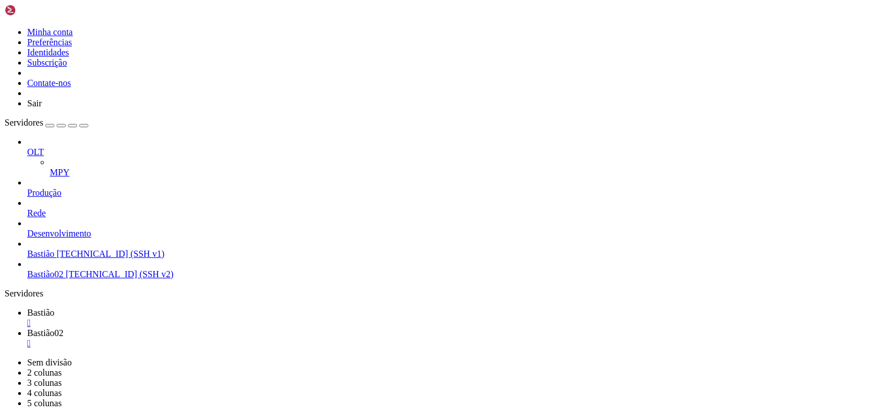
click at [91, 249] on font "[TECHNICAL_ID] (SSH v1)" at bounding box center [111, 254] width 108 height 10
click at [63, 270] on span "Bastião02" at bounding box center [45, 275] width 36 height 10
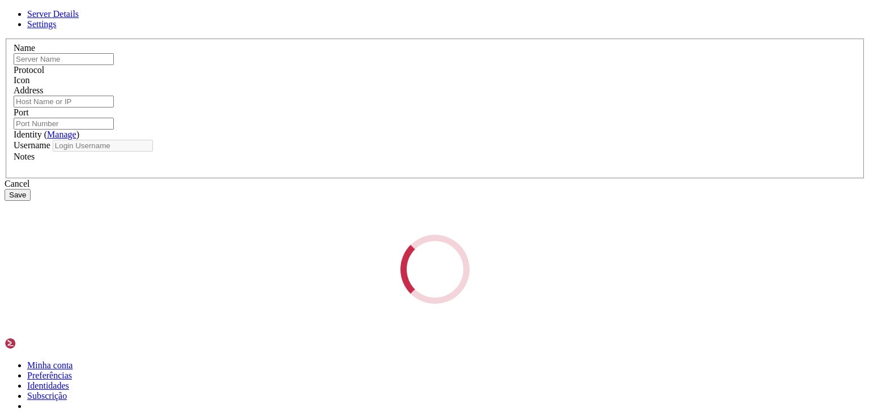
type input "Bastion02"
type input "[TECHNICAL_ID]"
type input "22"
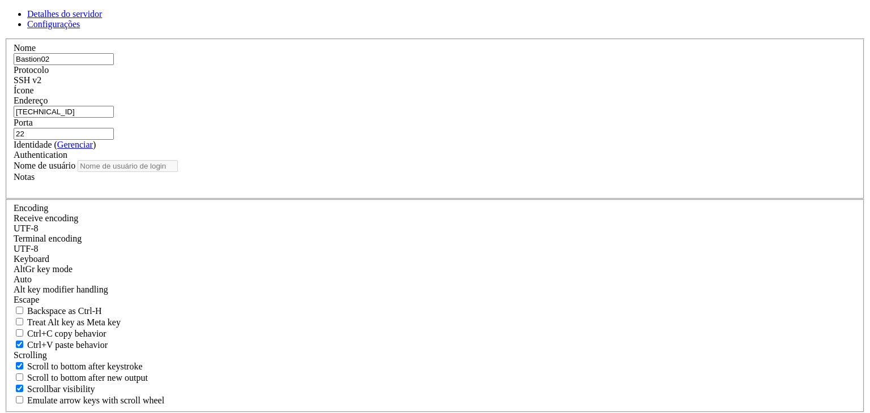
type input "[PERSON_NAME].silva"
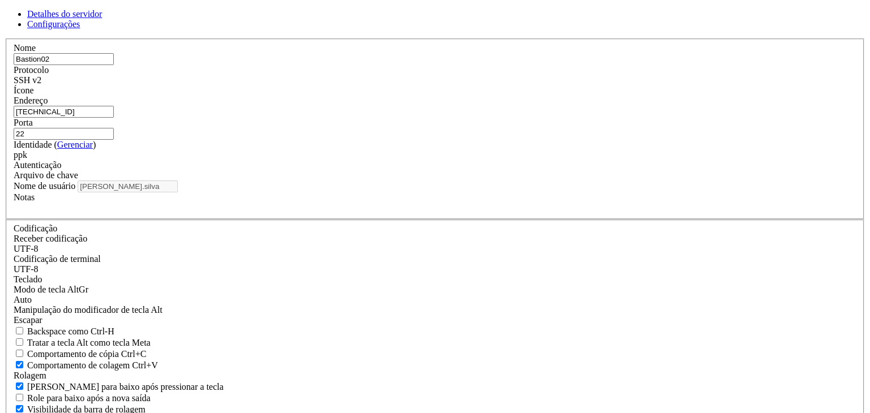
click at [521, 85] on div "Protocolo SSH v2" at bounding box center [435, 75] width 843 height 20
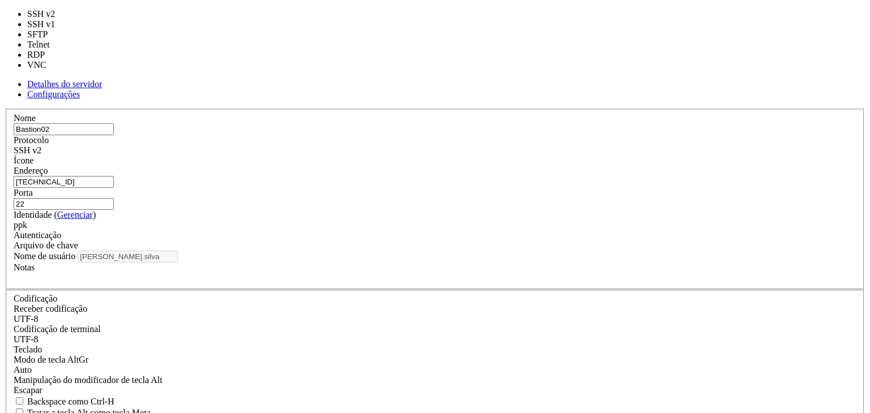
click at [513, 146] on div "SSH v2" at bounding box center [435, 151] width 843 height 10
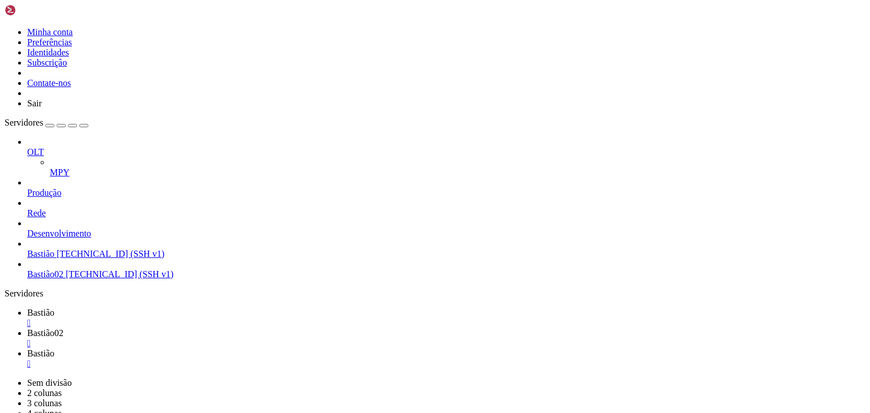
click at [63, 270] on span "Bastião02" at bounding box center [45, 275] width 36 height 10
click at [54, 249] on span "Bastião" at bounding box center [40, 254] width 27 height 10
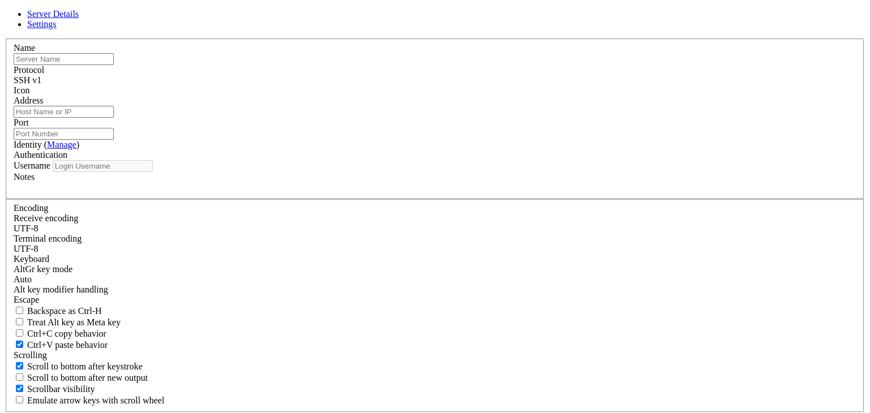
type input "Bastion"
type input "[TECHNICAL_ID]"
type input "22"
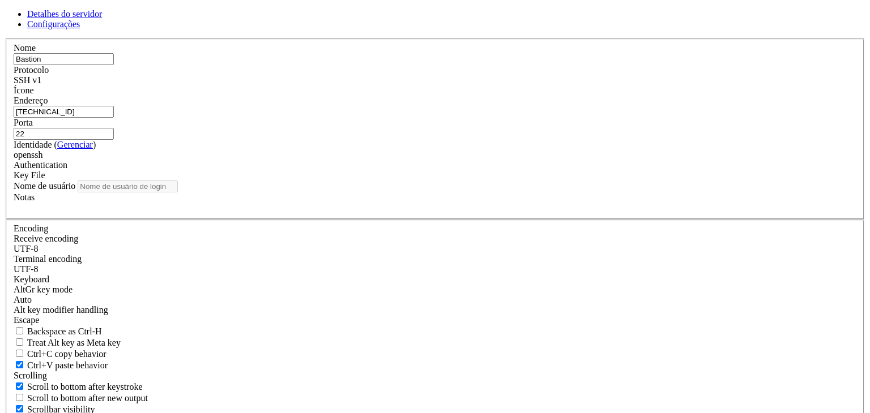
type input "[PERSON_NAME].silva"
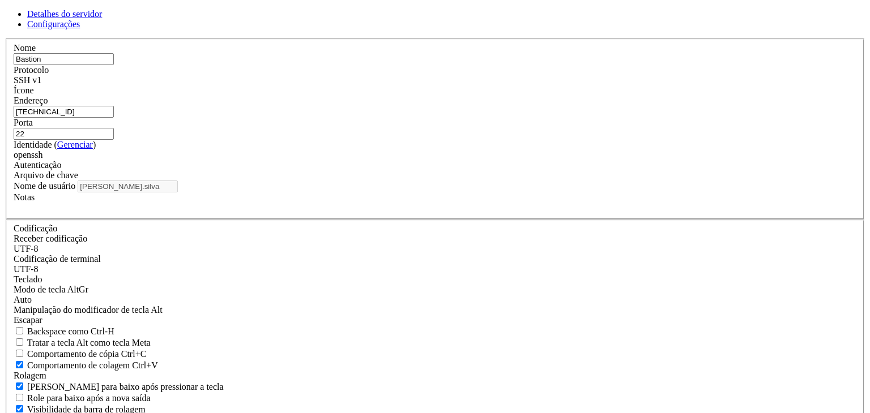
click at [503, 85] on div "SSH v1" at bounding box center [435, 80] width 843 height 10
click at [496, 181] on div "Arquivo de chave" at bounding box center [435, 175] width 843 height 10
click at [78, 180] on font "Arquivo de chave" at bounding box center [46, 175] width 65 height 10
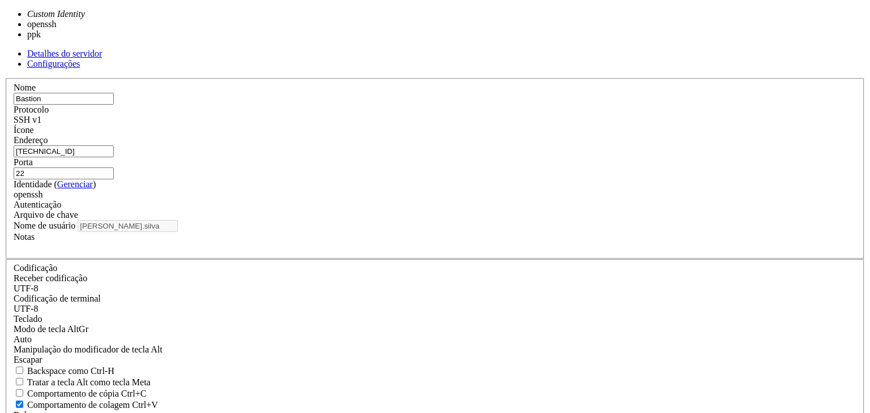
click at [440, 200] on div "openssh" at bounding box center [435, 195] width 843 height 10
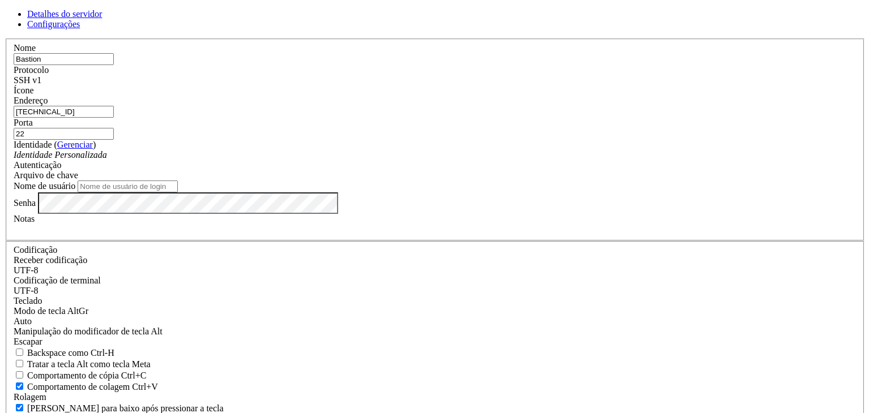
click at [178, 193] on input "Nome de usuário" at bounding box center [128, 187] width 100 height 12
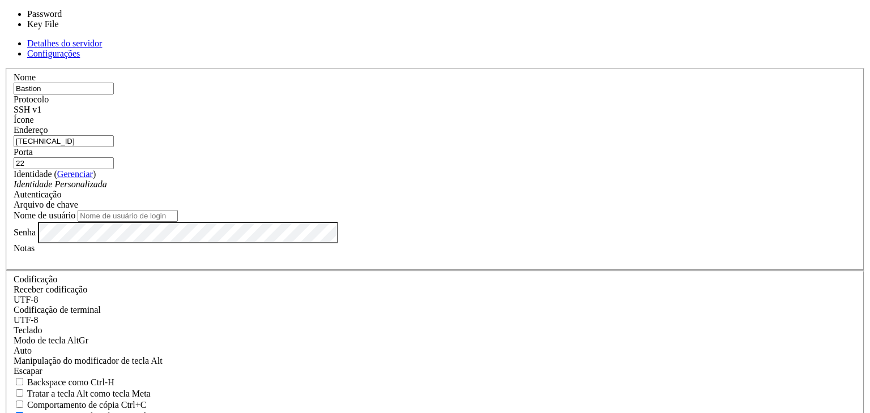
click at [78, 200] on font "Arquivo de chave" at bounding box center [46, 205] width 65 height 10
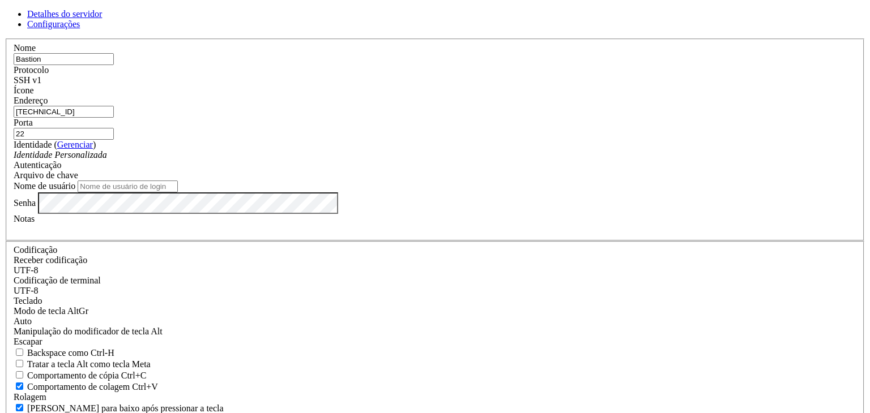
click at [178, 193] on input "Nome de usuário" at bounding box center [128, 187] width 100 height 12
type input "[PERSON_NAME].silva"
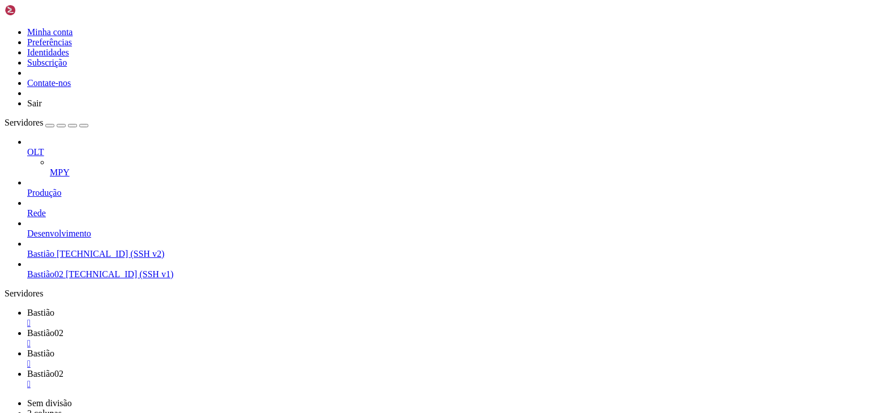
click at [32, 249] on link "Bastião [TECHNICAL_ID] (SSH v2)" at bounding box center [446, 254] width 838 height 10
click at [54, 308] on font "Bastião" at bounding box center [40, 313] width 27 height 10
click at [31, 318] on font "" at bounding box center [28, 323] width 3 height 10
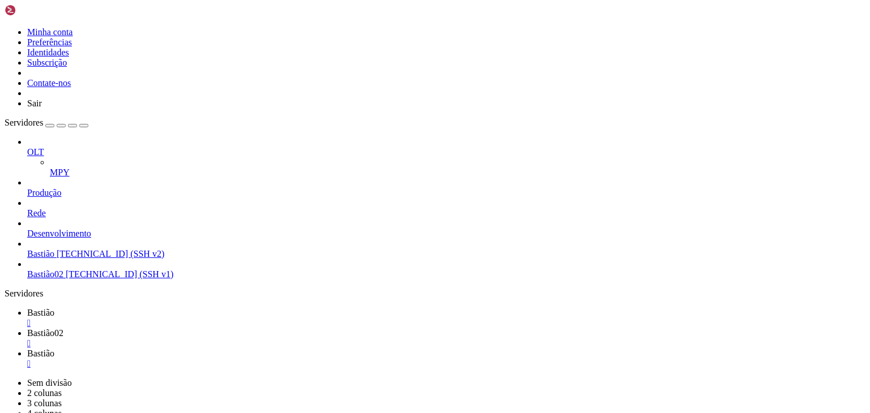
click at [31, 318] on font "" at bounding box center [28, 323] width 3 height 10
click at [63, 308] on font "Bastião02" at bounding box center [45, 313] width 36 height 10
click at [31, 318] on font "" at bounding box center [28, 323] width 3 height 10
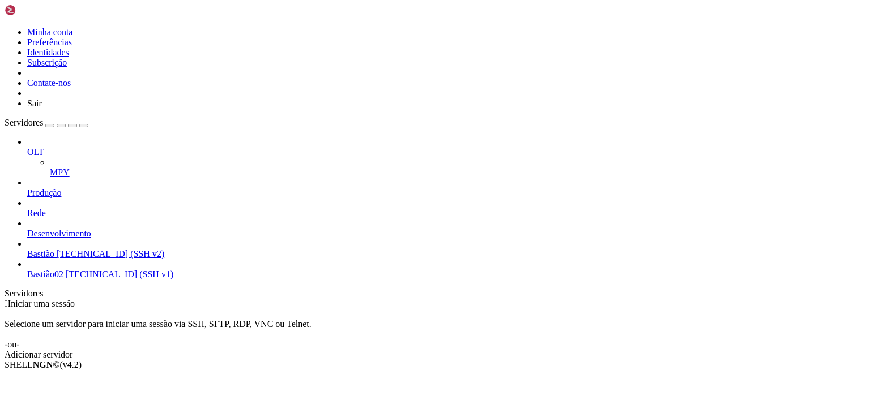
click at [27, 249] on icon at bounding box center [27, 249] width 0 height 0
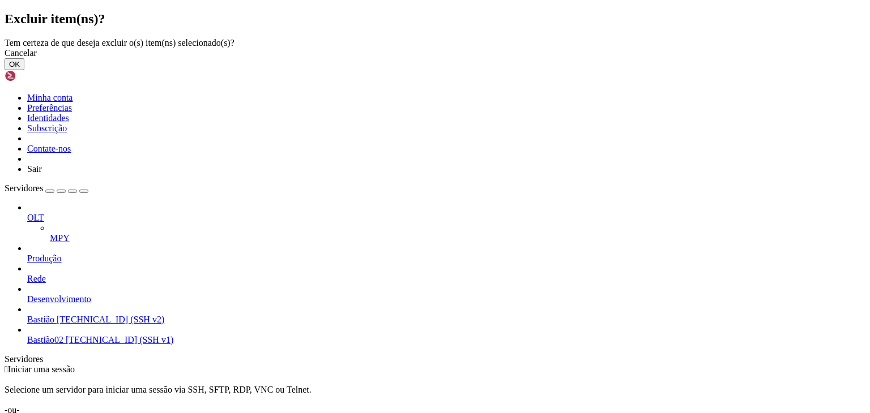
drag, startPoint x: 580, startPoint y: 246, endPoint x: 571, endPoint y: 250, distance: 9.9
click at [24, 70] on button "OK" at bounding box center [15, 64] width 20 height 12
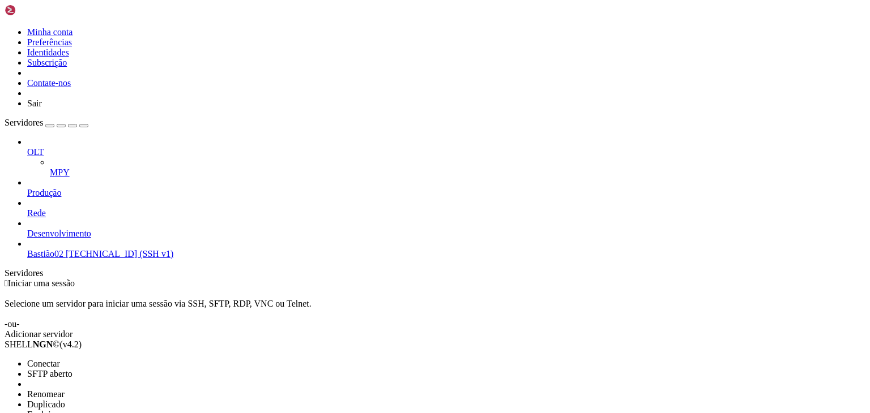
click at [130, 410] on li "Excluir" at bounding box center [78, 415] width 103 height 10
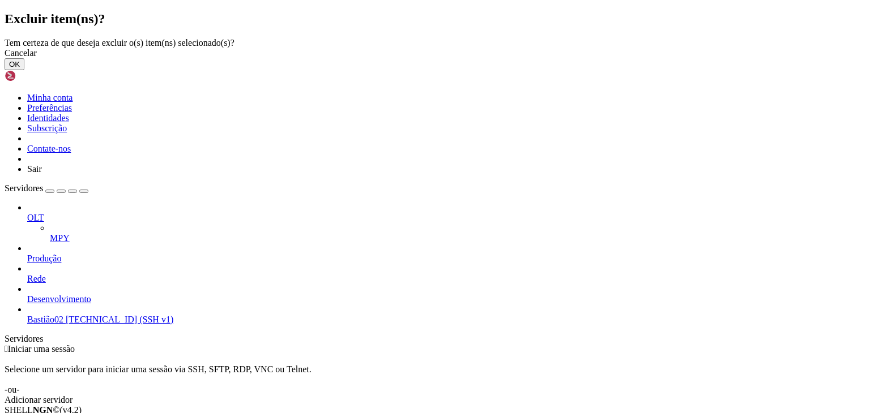
click at [24, 70] on button "OK" at bounding box center [15, 64] width 20 height 12
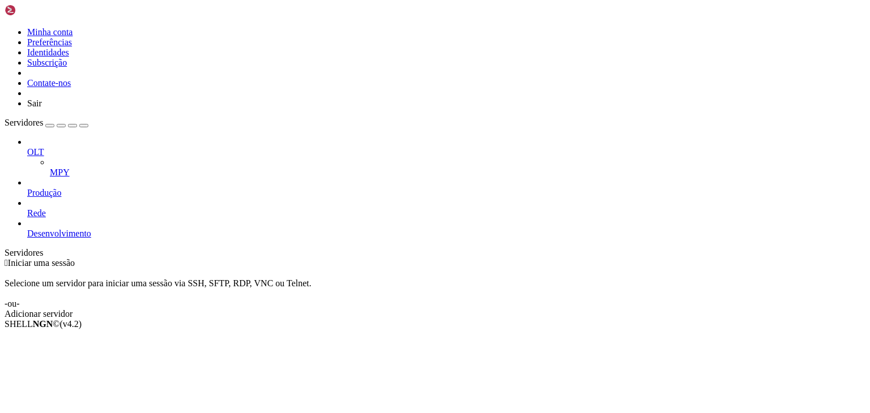
click at [539, 309] on link "Adicionar servidor" at bounding box center [435, 314] width 861 height 10
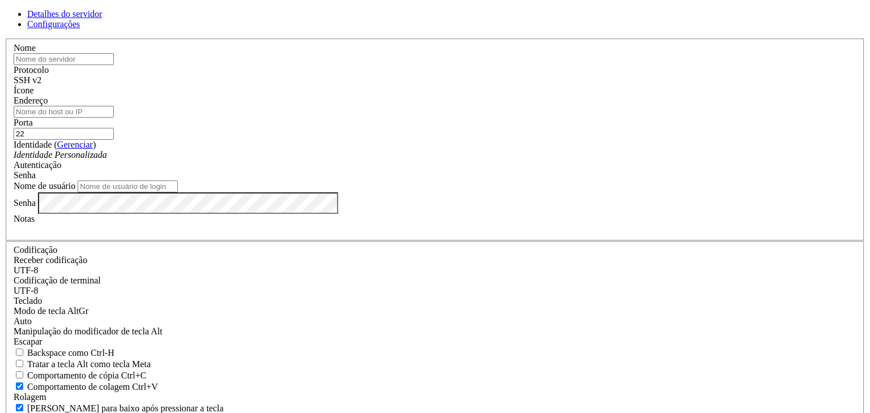
click at [80, 29] on link "Configurações" at bounding box center [53, 24] width 53 height 10
click at [102, 19] on font "Detalhes do servidor" at bounding box center [64, 14] width 75 height 10
click at [5, 39] on icon at bounding box center [5, 39] width 0 height 0
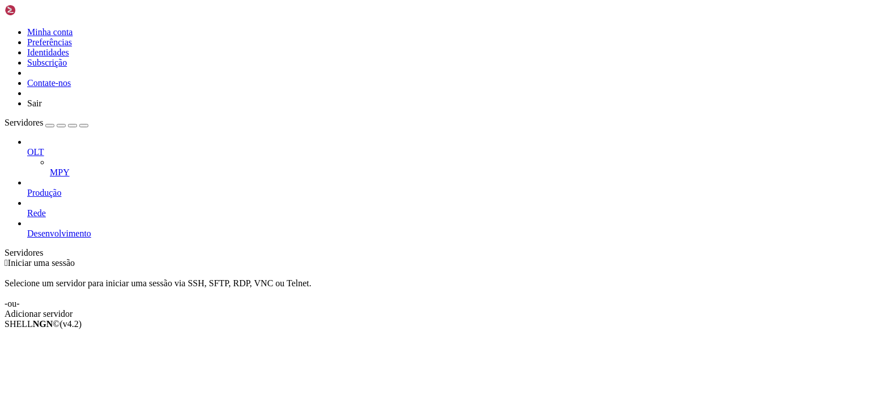
drag, startPoint x: 114, startPoint y: 16, endPoint x: 133, endPoint y: 17, distance: 19.3
click at [133, 17] on div "Minha conta Preferências Identidades Subscrição Contate-nos Sair" at bounding box center [435, 57] width 861 height 104
click at [5, 27] on link at bounding box center [5, 27] width 0 height 0
click at [72, 34] on link "Minha conta" at bounding box center [49, 32] width 45 height 10
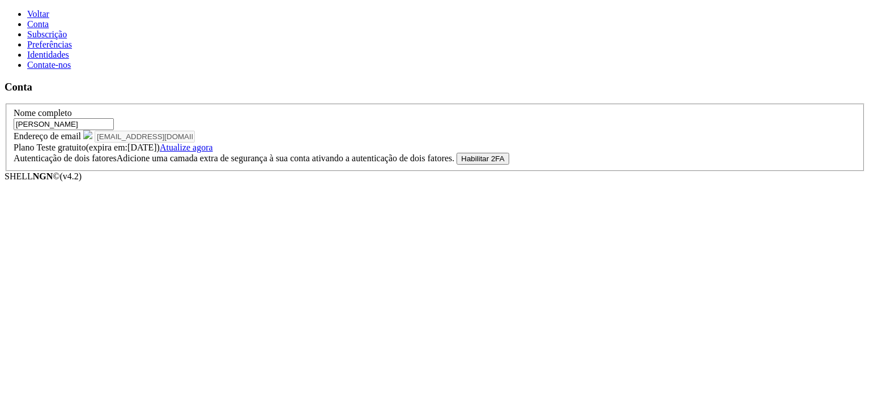
click at [67, 39] on link "Subscrição" at bounding box center [47, 34] width 40 height 10
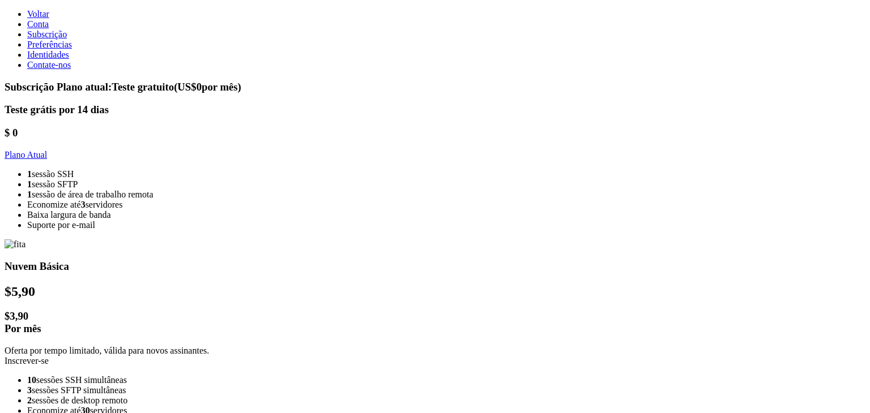
click at [63, 49] on span "Preferências" at bounding box center [49, 45] width 45 height 10
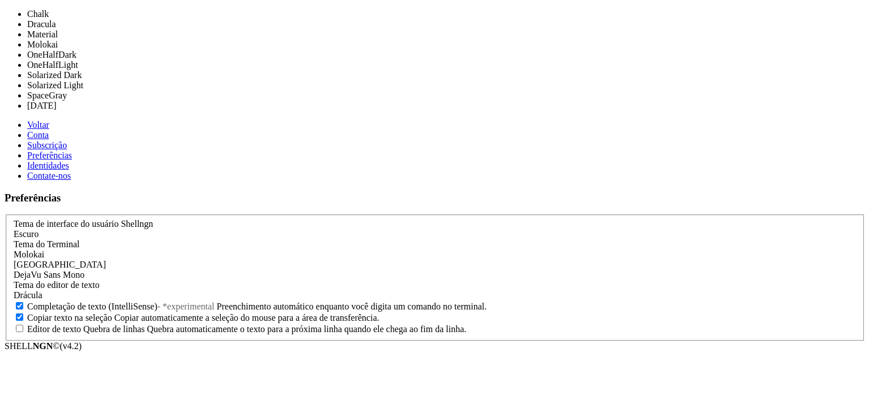
click at [149, 250] on div "Molokai" at bounding box center [435, 255] width 843 height 10
click at [51, 161] on font "Identidades" at bounding box center [48, 166] width 42 height 10
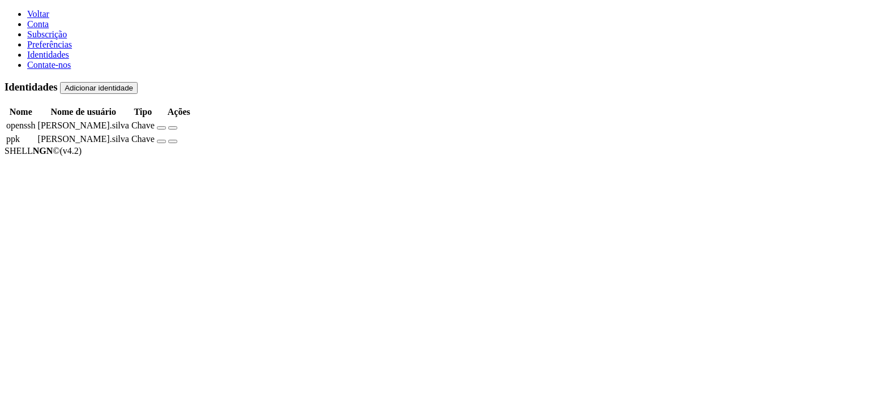
click at [36, 132] on td "ppk" at bounding box center [21, 138] width 31 height 12
click at [36, 119] on td "openssh" at bounding box center [21, 125] width 31 height 12
click at [130, 119] on td "[PERSON_NAME].silva" at bounding box center [83, 125] width 92 height 12
click at [133, 84] on font "Adicionar identidade" at bounding box center [99, 88] width 69 height 8
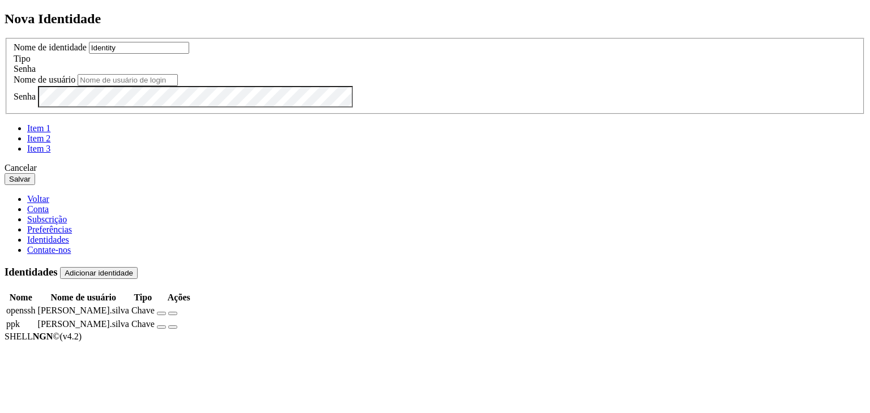
click at [189, 54] on input "Identity" at bounding box center [139, 48] width 100 height 12
type input "[PERSON_NAME].silva"
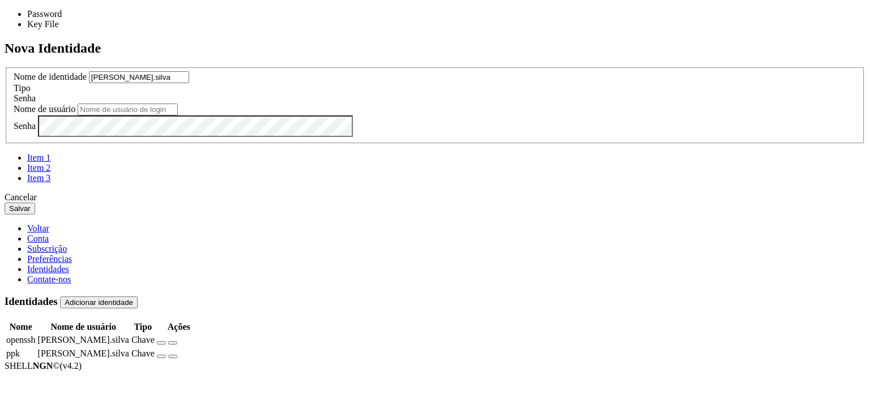
click at [533, 104] on div "Senha" at bounding box center [435, 98] width 843 height 10
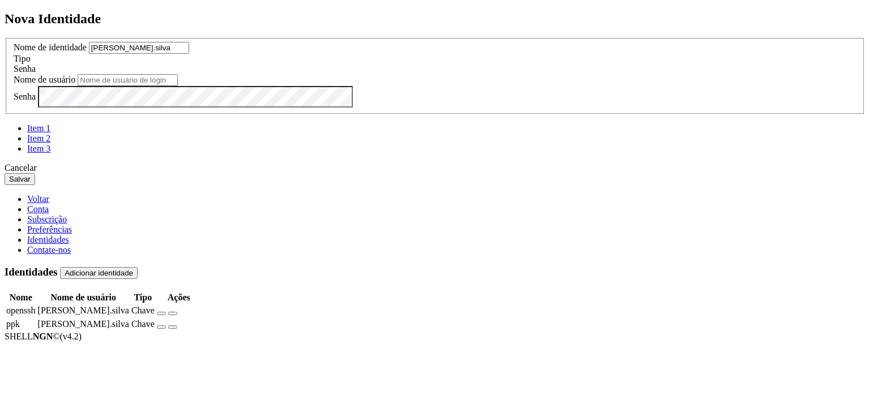
click at [539, 74] on div "Senha" at bounding box center [435, 69] width 843 height 10
click at [178, 86] on input "text" at bounding box center [128, 80] width 100 height 12
type input "8"
type input "M"
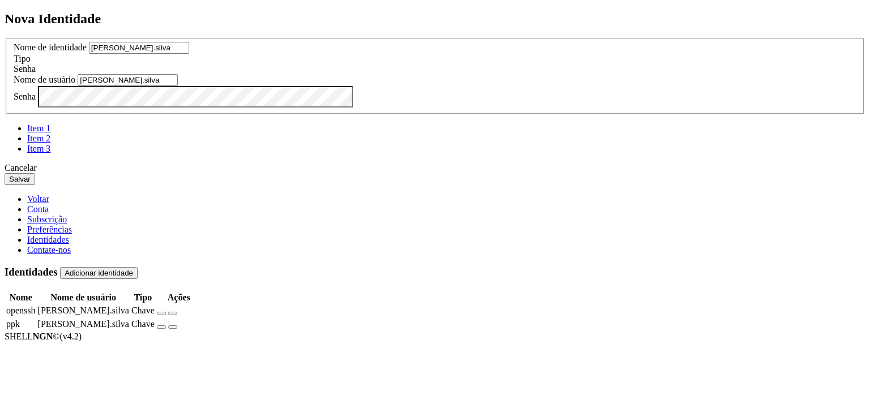
type input "[PERSON_NAME].silva"
click at [375, 108] on div "Senha" at bounding box center [435, 97] width 843 height 22
click at [31, 183] on font "Salvar" at bounding box center [20, 179] width 22 height 8
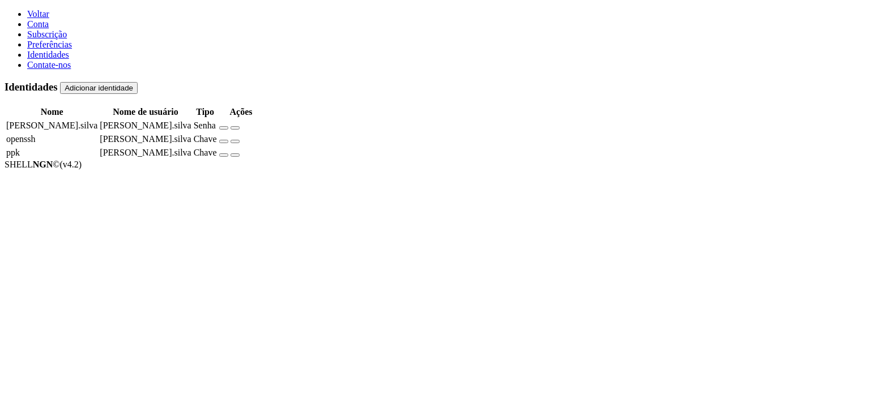
click at [49, 29] on link "Conta" at bounding box center [38, 24] width 22 height 10
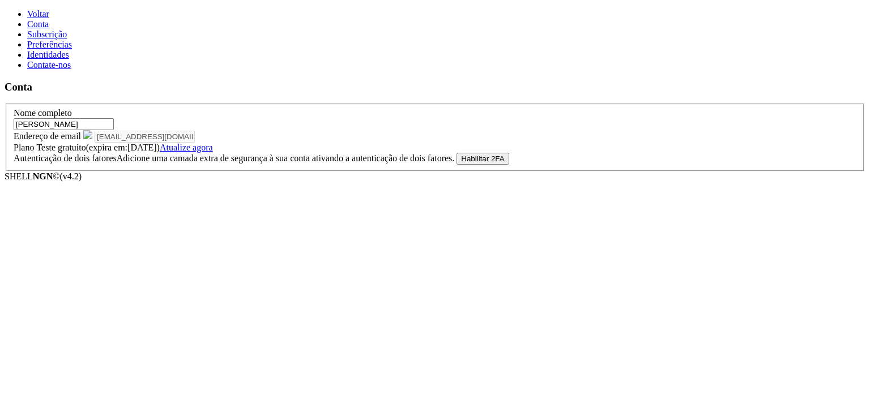
click at [27, 13] on icon at bounding box center [27, 14] width 0 height 10
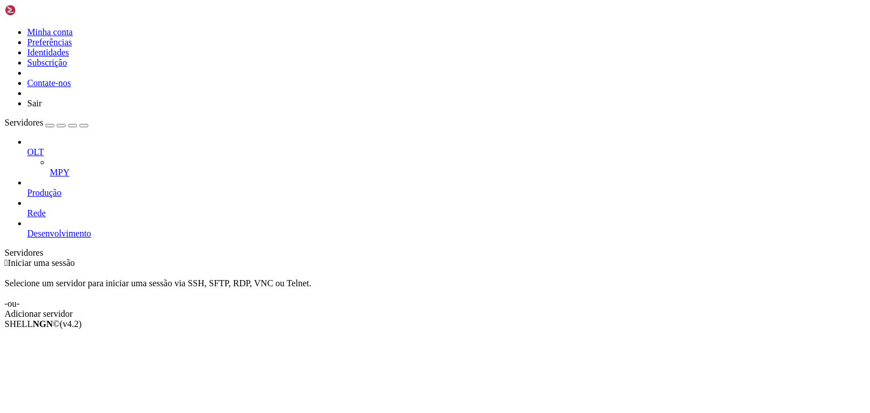
click at [72, 309] on font "Adicionar servidor" at bounding box center [39, 314] width 68 height 10
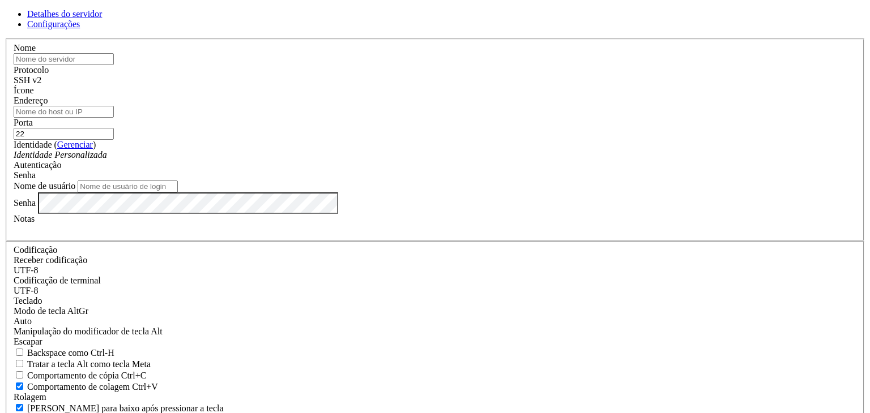
click at [114, 65] on input "text" at bounding box center [64, 59] width 100 height 12
type input "b"
type input "teste"
click at [114, 118] on input "Endereço" at bounding box center [64, 112] width 100 height 12
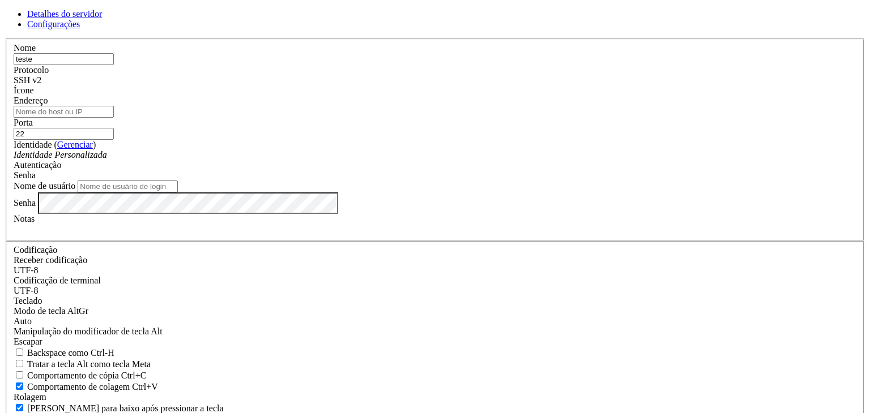
paste input "[TECHNICAL_ID]"
type input "[TECHNICAL_ID]"
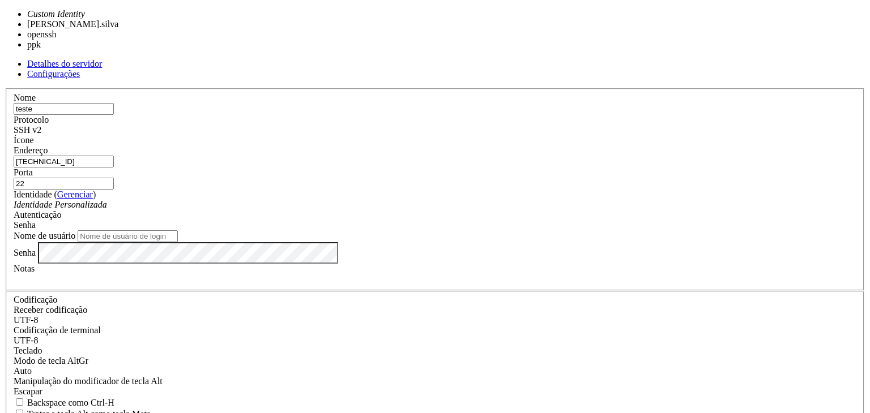
click at [107, 200] on font "Identidade Personalizada" at bounding box center [60, 205] width 93 height 10
type input "[PERSON_NAME].silva"
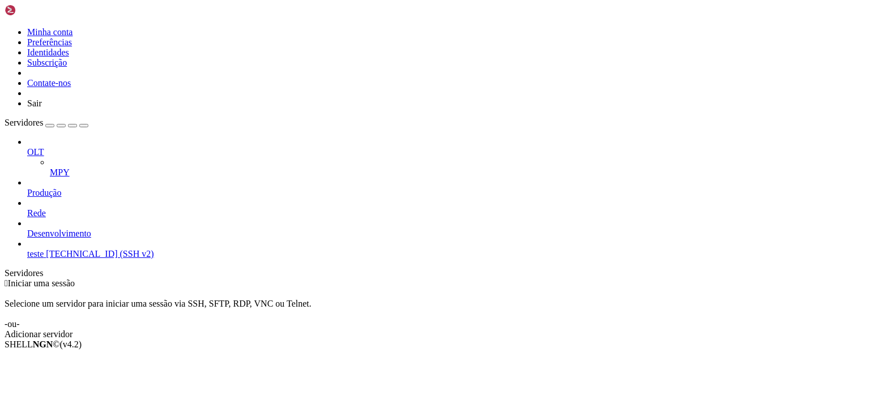
click at [48, 249] on font "[TECHNICAL_ID] (SSH v2)" at bounding box center [100, 254] width 108 height 10
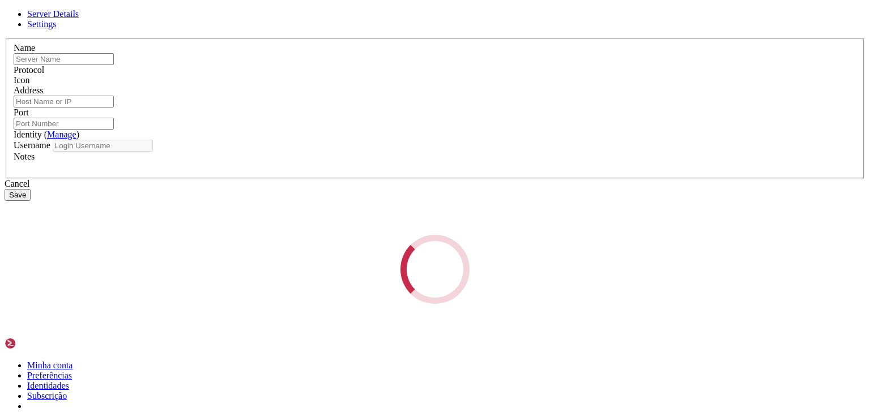
type input "teste"
type input "[TECHNICAL_ID]"
type input "22"
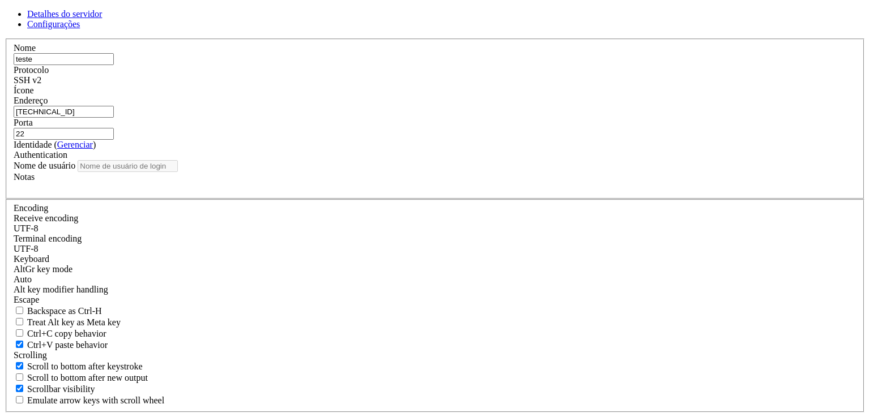
type input "[PERSON_NAME].silva"
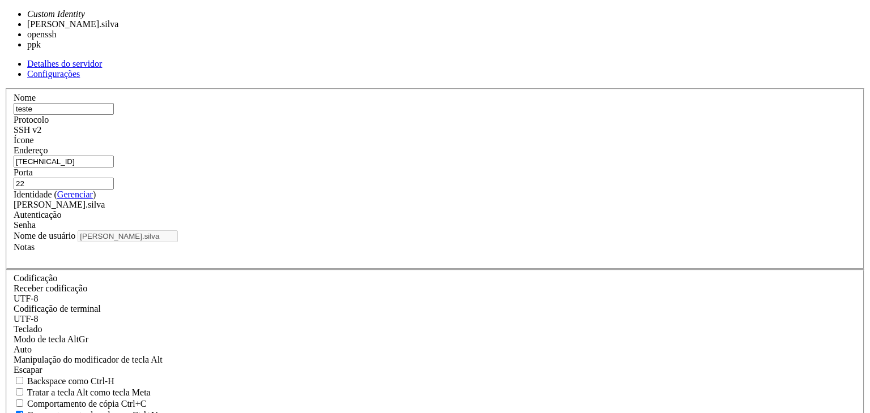
click at [105, 204] on span at bounding box center [105, 205] width 0 height 10
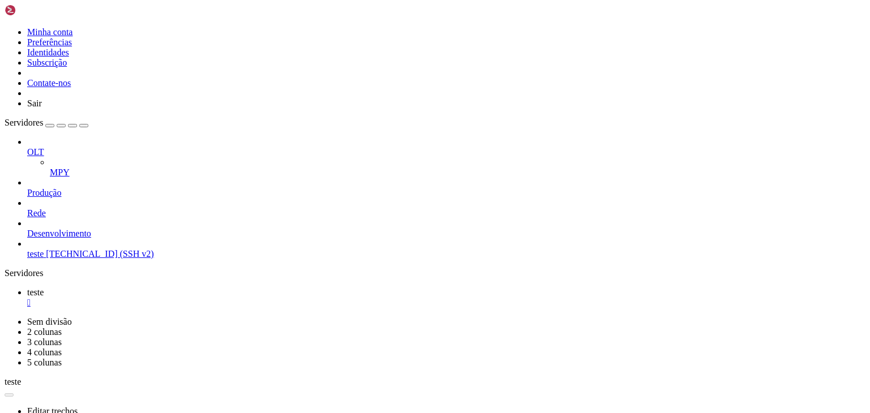
click at [46, 249] on link "teste [TECHNICAL_ID] (SSH v2)" at bounding box center [446, 254] width 838 height 10
click at [31, 298] on font "" at bounding box center [28, 303] width 3 height 10
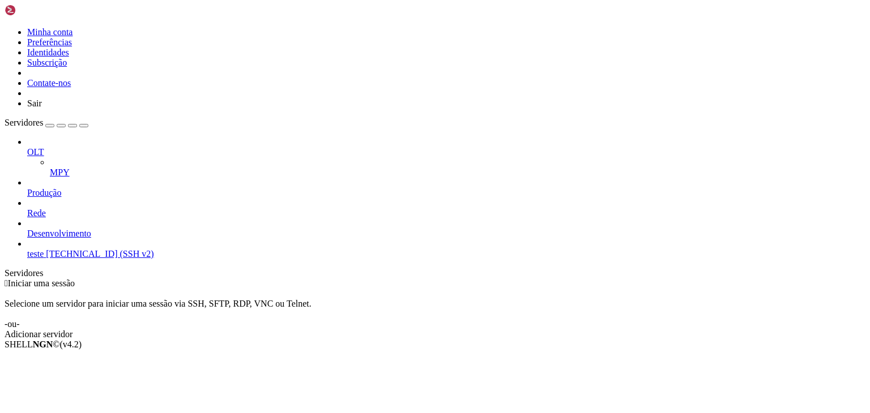
click at [44, 147] on span "OLT" at bounding box center [35, 152] width 17 height 10
click at [27, 147] on icon at bounding box center [27, 147] width 0 height 0
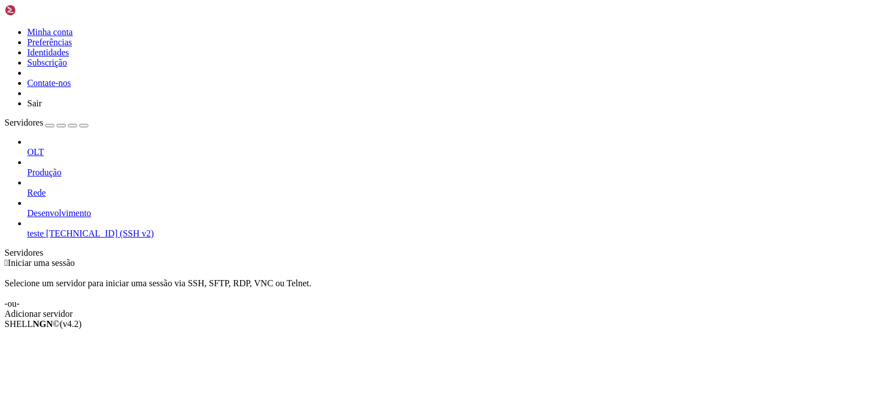
click at [27, 168] on icon at bounding box center [27, 168] width 0 height 0
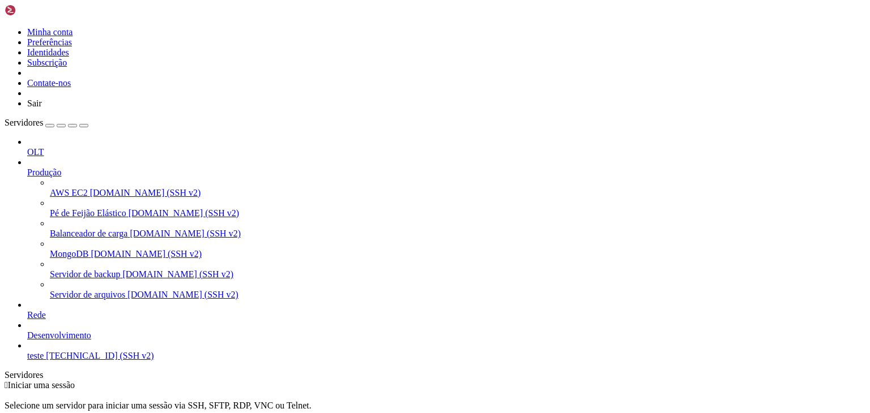
click at [122, 270] on font "[DOMAIN_NAME] (SSH v2)" at bounding box center [177, 275] width 111 height 10
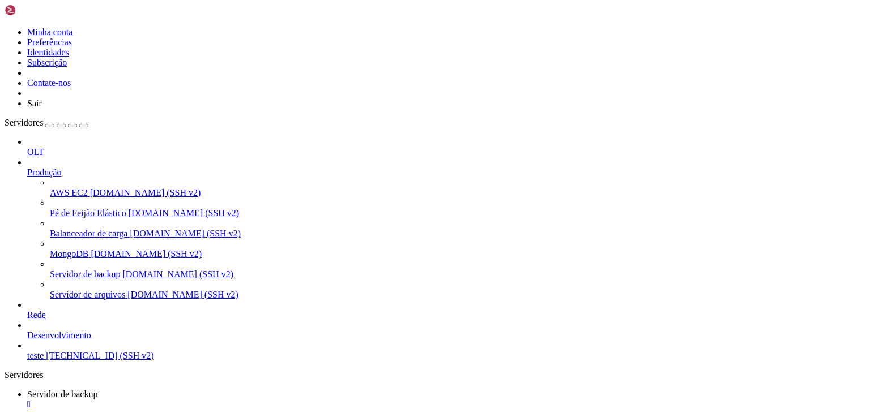
click at [31, 400] on font "" at bounding box center [28, 405] width 3 height 10
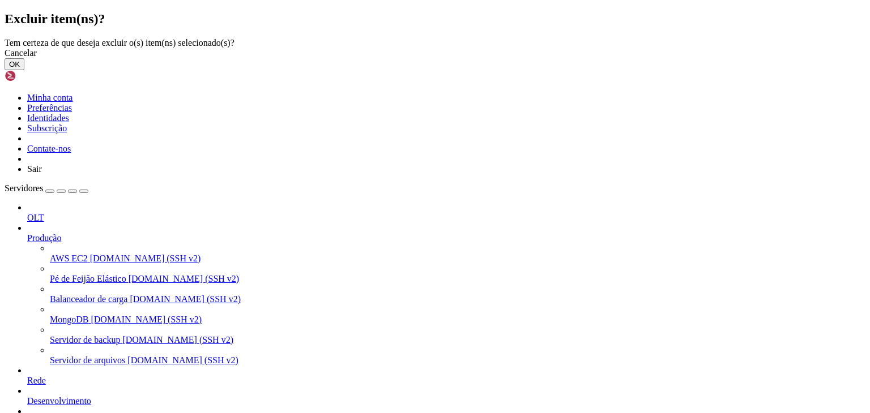
click at [24, 70] on button "OK" at bounding box center [15, 64] width 20 height 12
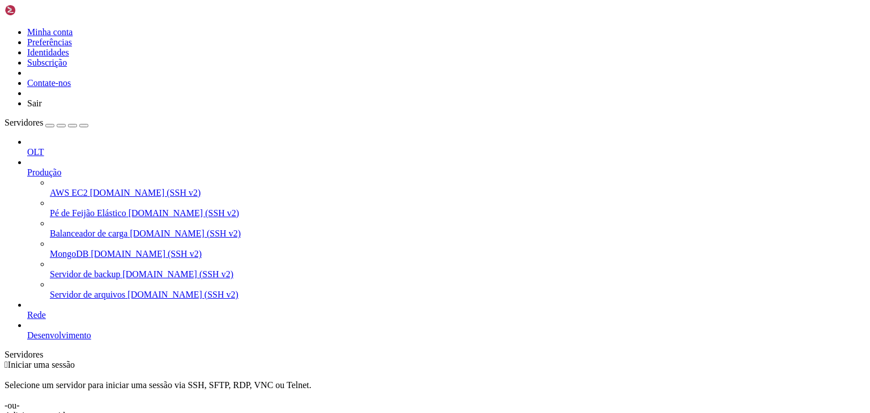
click at [490, 411] on link "Adicionar servidor" at bounding box center [435, 416] width 861 height 10
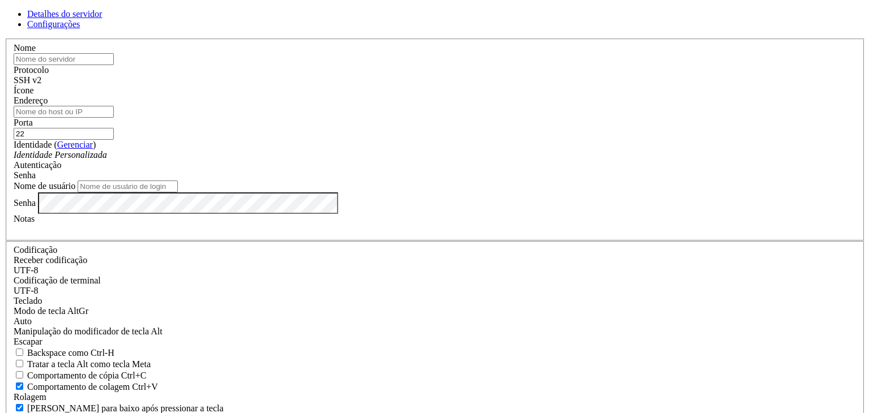
click at [114, 135] on input "22" at bounding box center [64, 134] width 100 height 12
type input "2"
type input "22"
click at [114, 118] on input "Endereço" at bounding box center [64, 112] width 100 height 12
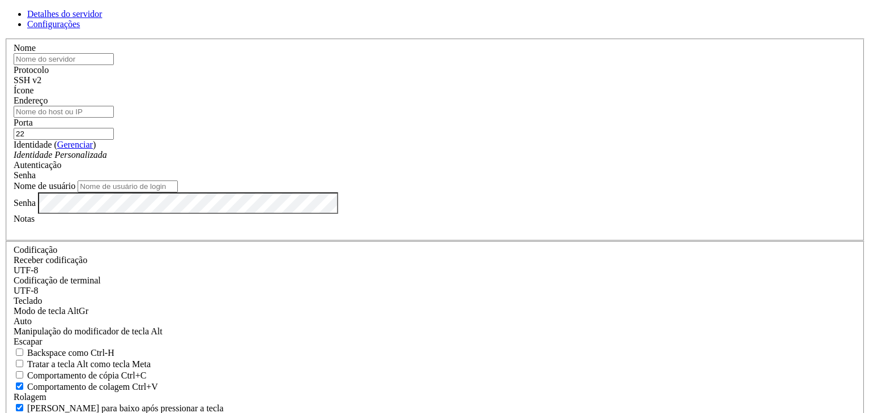
click at [114, 118] on input "Endereço" at bounding box center [64, 112] width 100 height 12
paste input "[TECHNICAL_ID]"
type input "[TECHNICAL_ID]"
click at [114, 65] on input "text" at bounding box center [64, 59] width 100 height 12
type input "bastian"
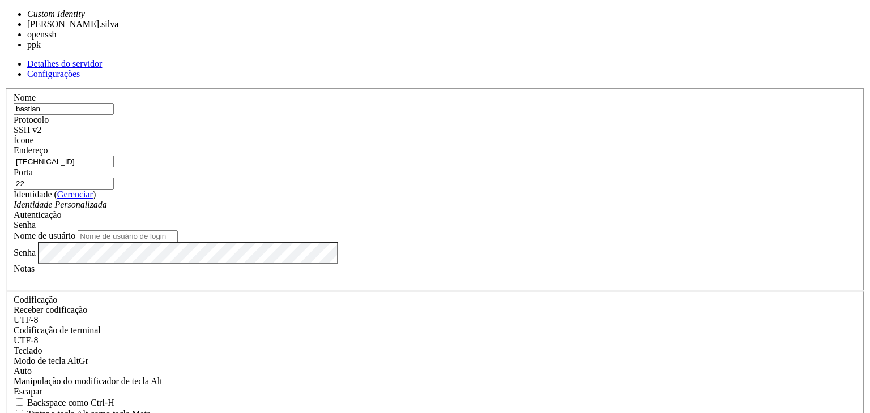
click at [377, 200] on div "Identidade Personalizada" at bounding box center [435, 205] width 843 height 10
type input "[PERSON_NAME].silva"
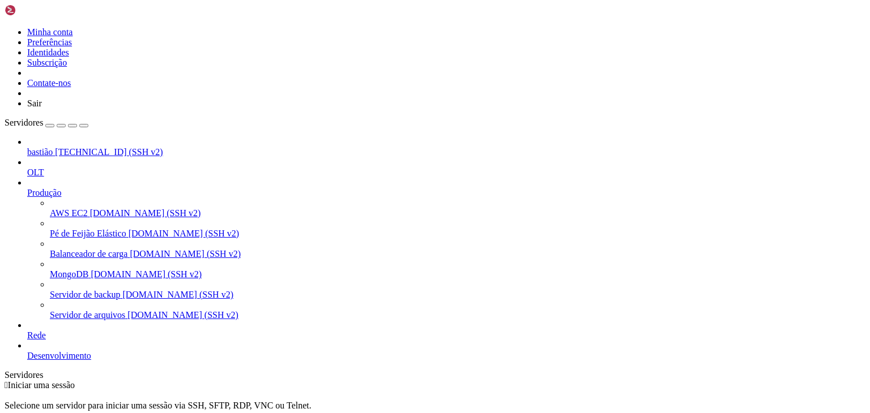
click at [55, 147] on font "[TECHNICAL_ID] (SSH v2)" at bounding box center [109, 152] width 108 height 10
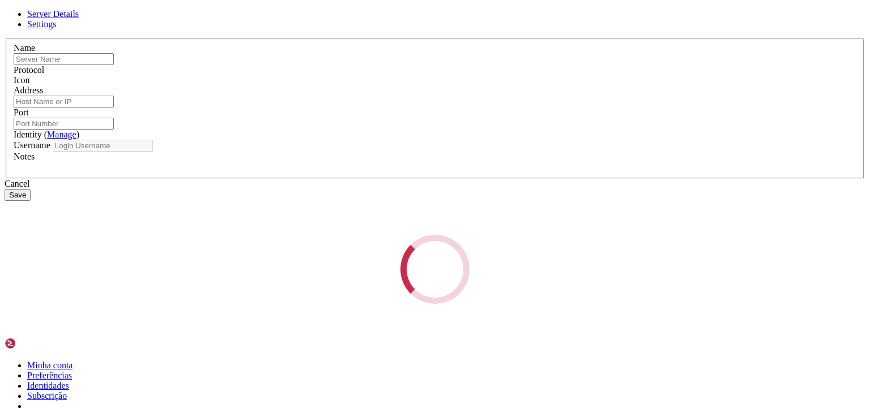
type input "bastian"
type input "[TECHNICAL_ID]"
type input "22"
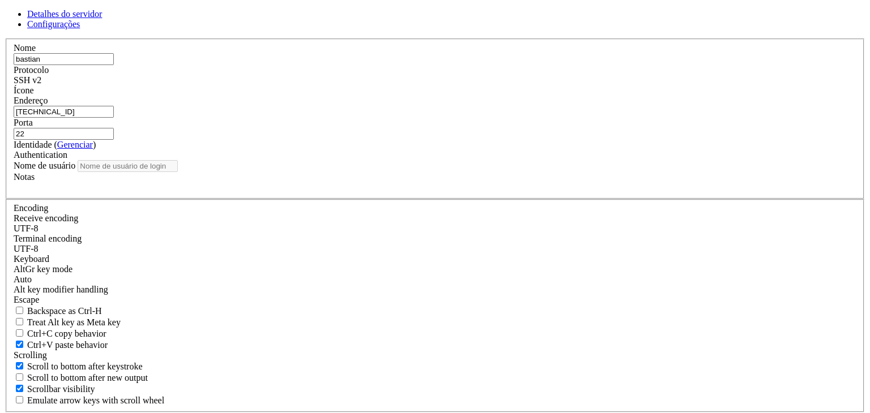
type input "[PERSON_NAME].silva"
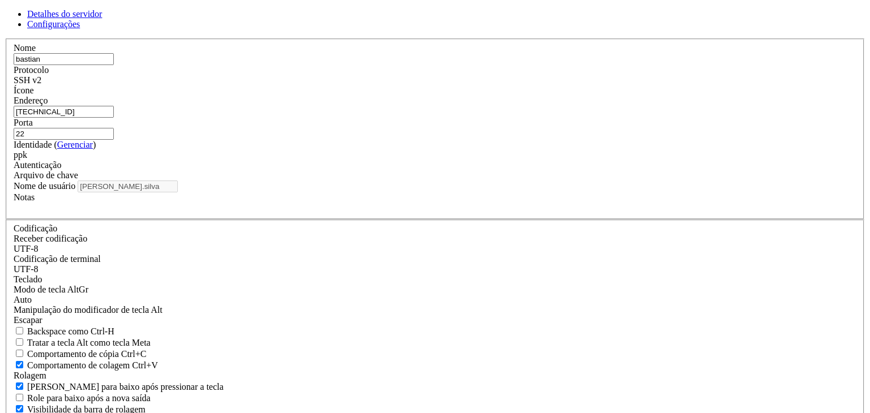
click at [114, 140] on input "22" at bounding box center [64, 134] width 100 height 12
type input "23"
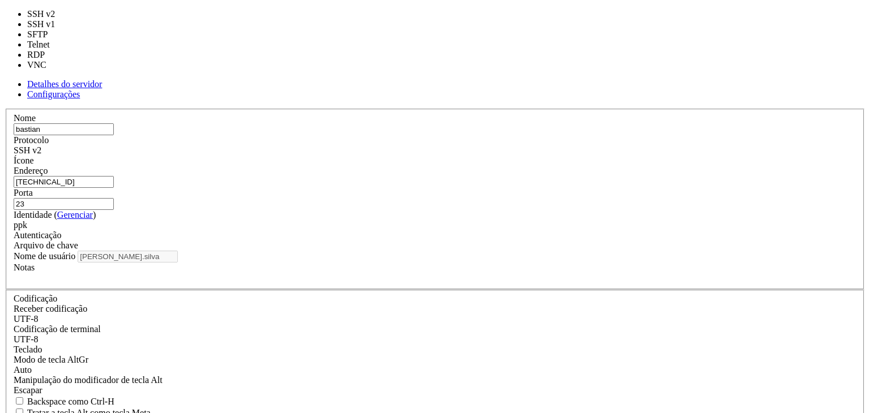
click at [515, 146] on div "SSH v2" at bounding box center [435, 151] width 843 height 10
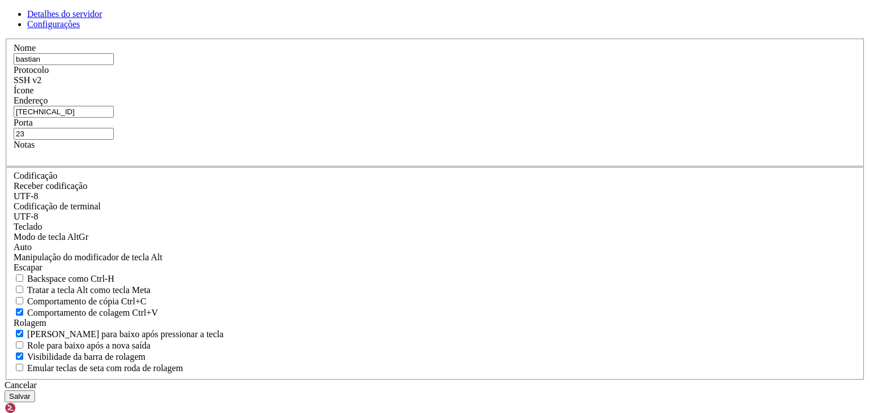
click at [35, 391] on button "Salvar" at bounding box center [20, 397] width 31 height 12
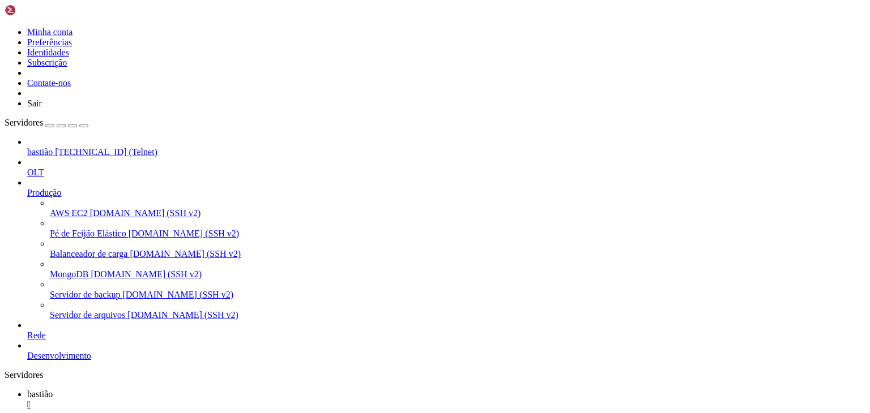
click at [85, 147] on font "[TECHNICAL_ID] (Telnet)" at bounding box center [106, 152] width 102 height 10
click at [31, 400] on font "" at bounding box center [28, 405] width 3 height 10
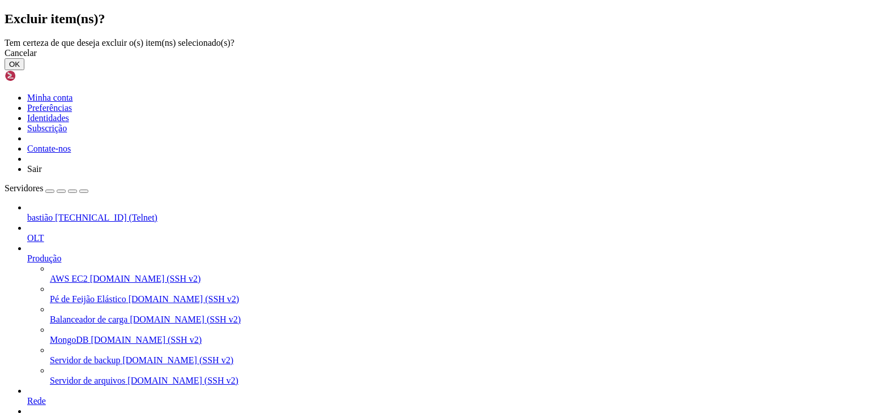
click at [20, 69] on font "OK" at bounding box center [14, 64] width 11 height 8
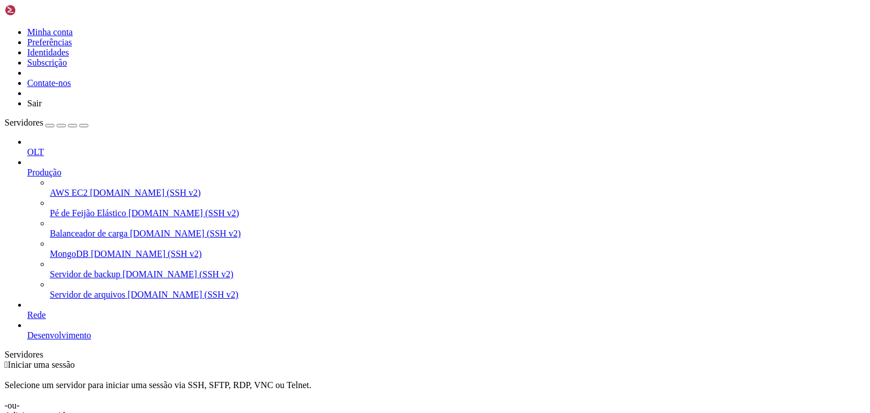
click at [320, 360] on div " Iniciar uma sessão Selecione um servidor para iniciar uma sessão via SSH, SFT…" at bounding box center [435, 390] width 861 height 61
click at [27, 168] on icon at bounding box center [27, 168] width 0 height 0
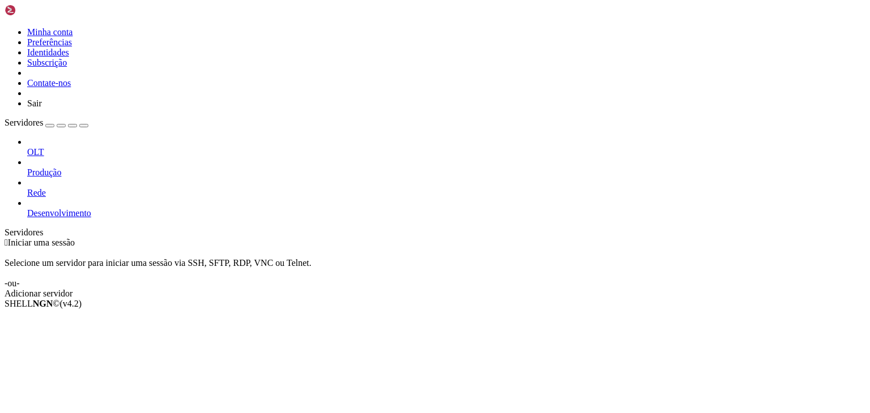
click at [72, 289] on font "Adicionar servidor" at bounding box center [39, 294] width 68 height 10
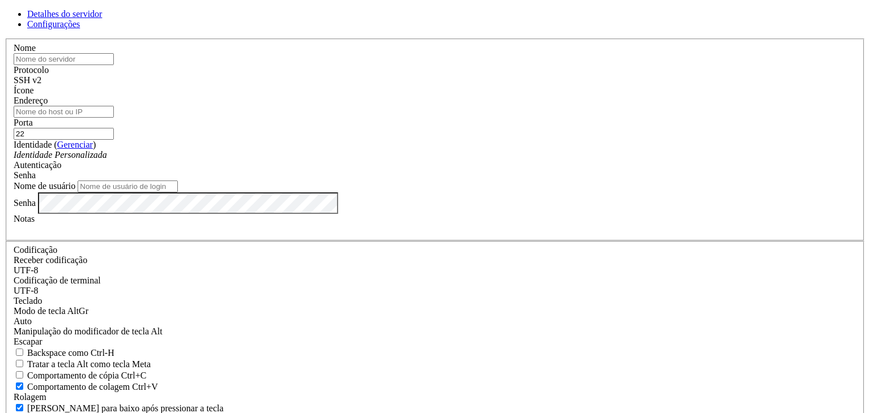
drag, startPoint x: 421, startPoint y: 227, endPoint x: 427, endPoint y: 183, distance: 44.0
click at [427, 183] on fieldset "Nome Protocolo SSH v2 Ícone Endereço Porta 22 ( Gerenciar )" at bounding box center [435, 140] width 858 height 203
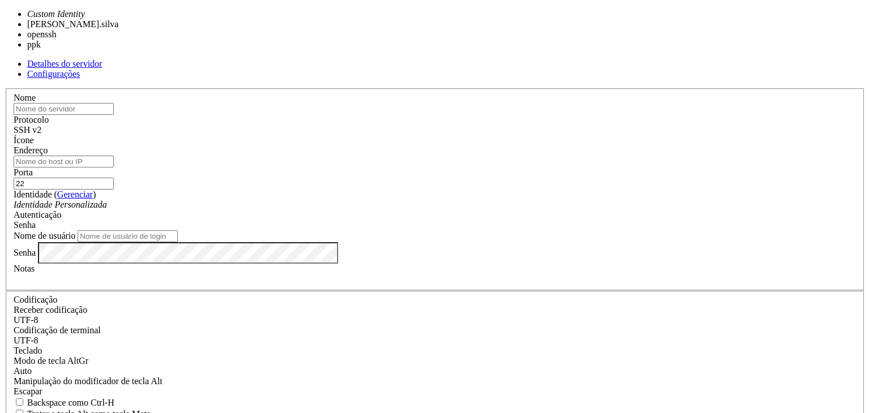
click at [427, 200] on div "Identidade Personalizada" at bounding box center [435, 205] width 843 height 10
type input "[PERSON_NAME].silva"
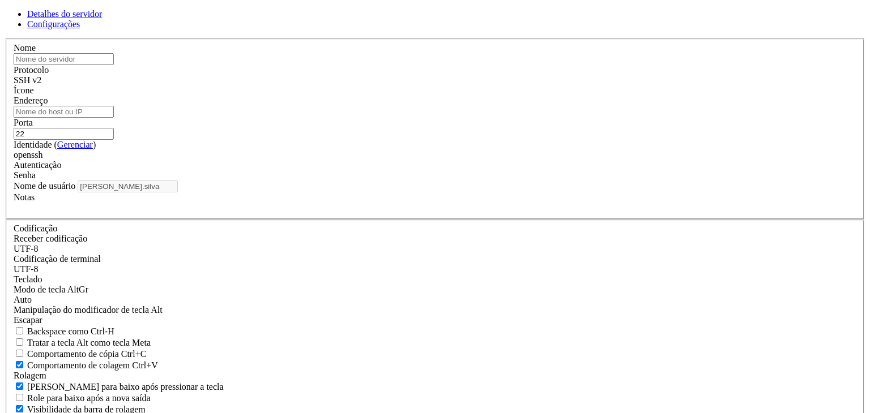
click at [114, 118] on input "Endereço" at bounding box center [64, 112] width 100 height 12
paste input "[TECHNICAL_ID]"
type input "[TECHNICAL_ID]"
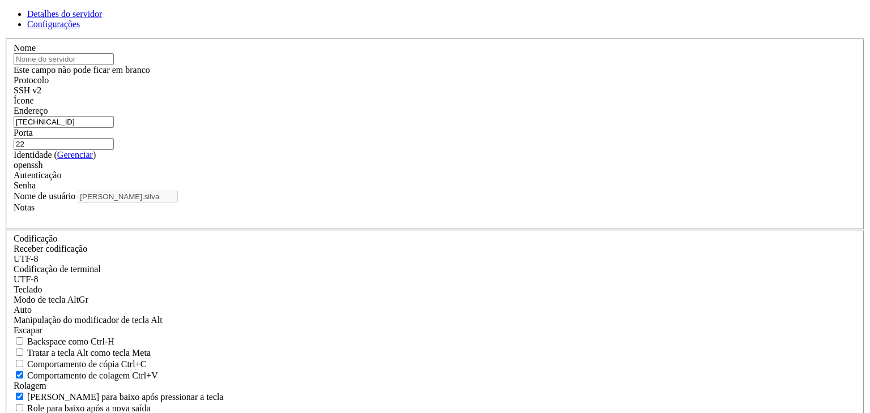
click at [114, 65] on input "text" at bounding box center [64, 59] width 100 height 12
type input "b"
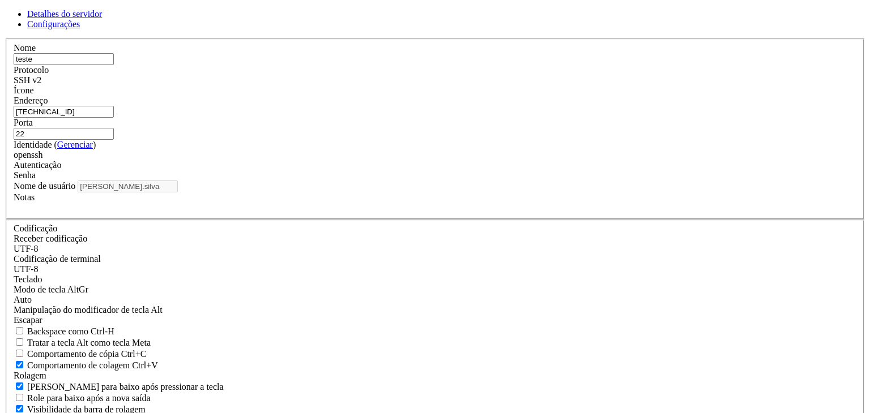
type input "teste"
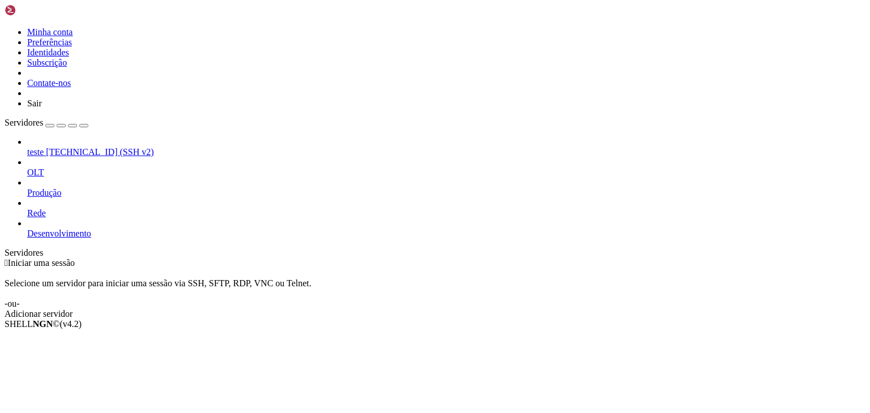
click at [44, 147] on span "teste" at bounding box center [35, 152] width 16 height 10
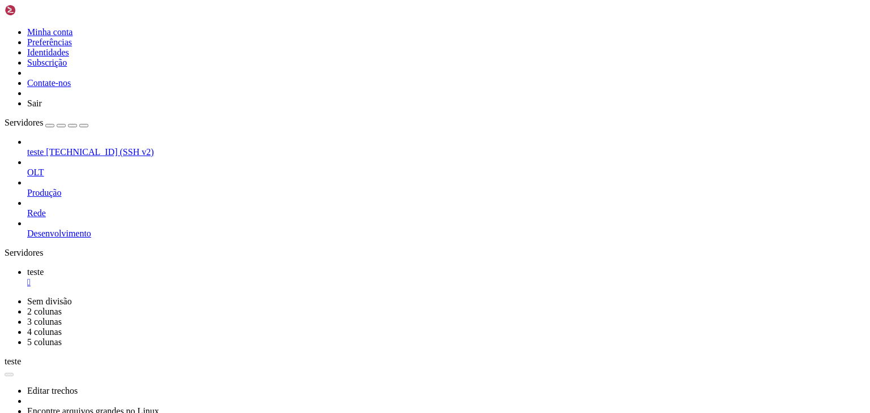
drag, startPoint x: 151, startPoint y: 479, endPoint x: 4, endPoint y: 477, distance: 147.2
click html "Página para cima Connecting [TECHNICAL_ID]... Página para baixo Opções 0/0"
click at [201, 267] on ul "teste " at bounding box center [435, 277] width 861 height 20
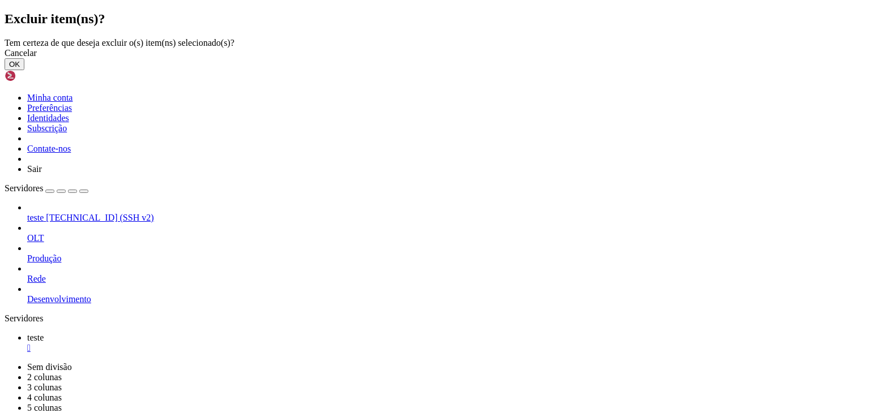
click at [24, 70] on button "OK" at bounding box center [15, 64] width 20 height 12
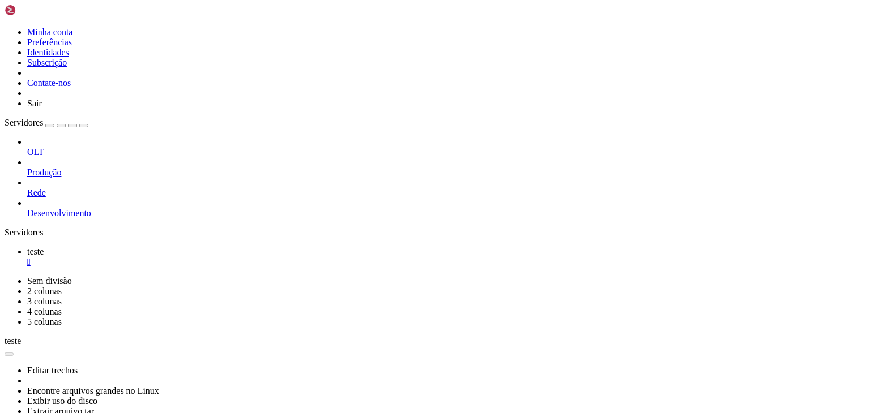
click at [193, 247] on link "teste " at bounding box center [446, 257] width 838 height 20
click at [31, 257] on font "" at bounding box center [28, 262] width 3 height 10
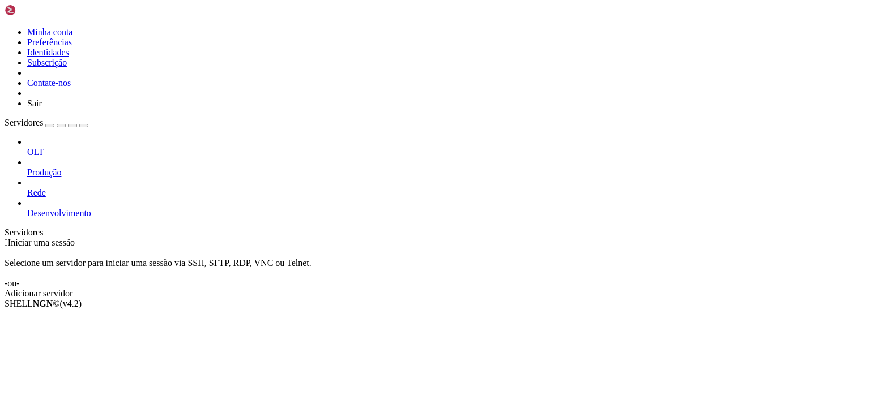
click at [5, 27] on link at bounding box center [5, 27] width 0 height 0
click at [180, 238] on div " Iniciar uma sessão Selecione um servidor para iniciar uma sessão via SSH, SFT…" at bounding box center [435, 268] width 861 height 61
